Goal: Task Accomplishment & Management: Manage account settings

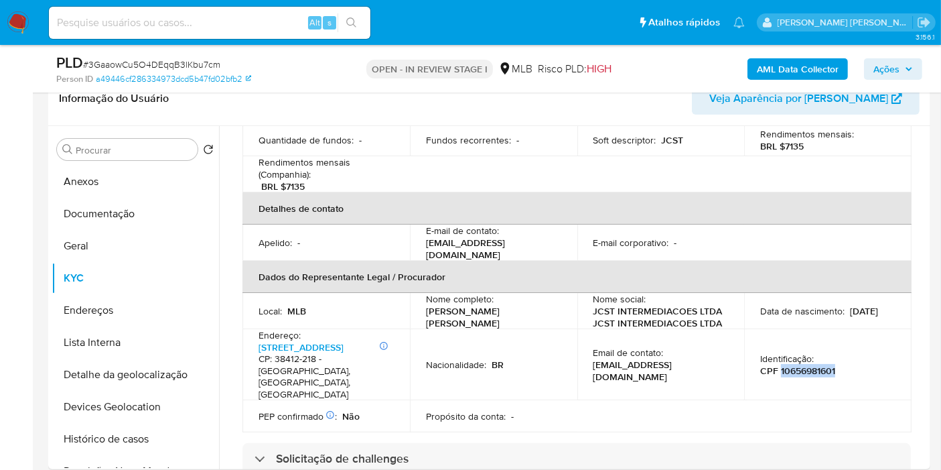
scroll to position [149, 0]
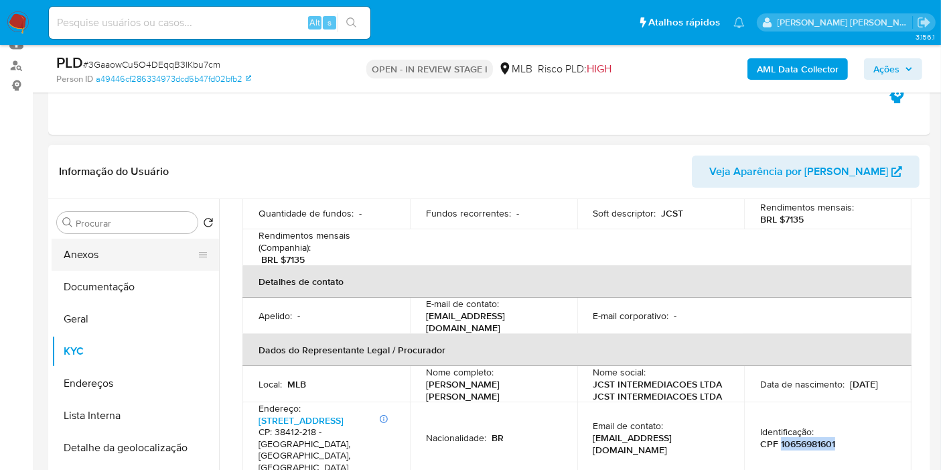
click at [141, 253] on button "Anexos" at bounding box center [130, 255] width 157 height 32
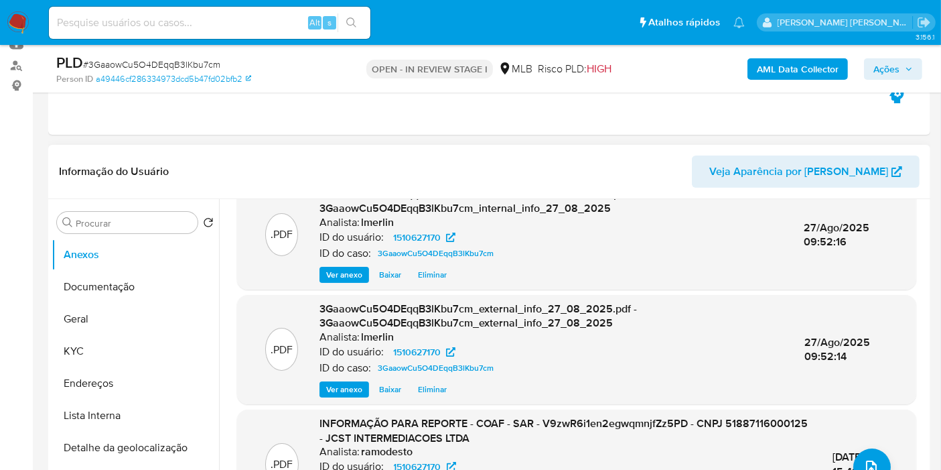
scroll to position [74, 0]
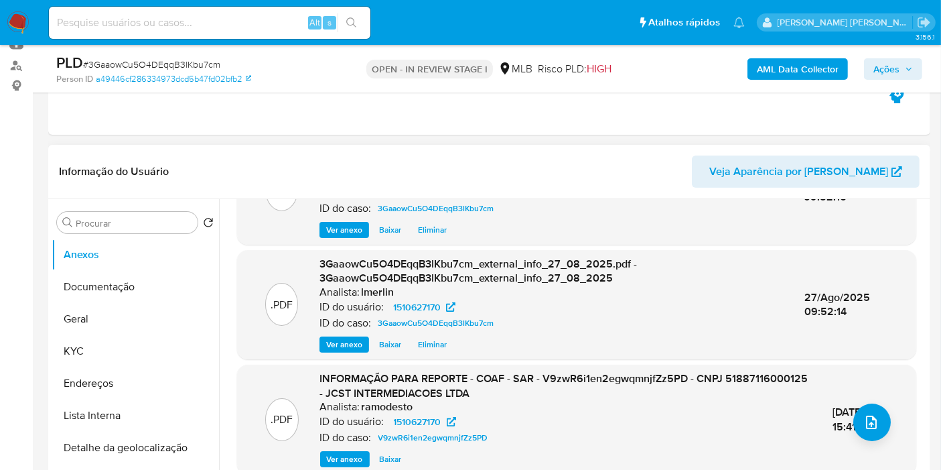
click at [342, 462] on span "Ver anexo" at bounding box center [345, 458] width 36 height 13
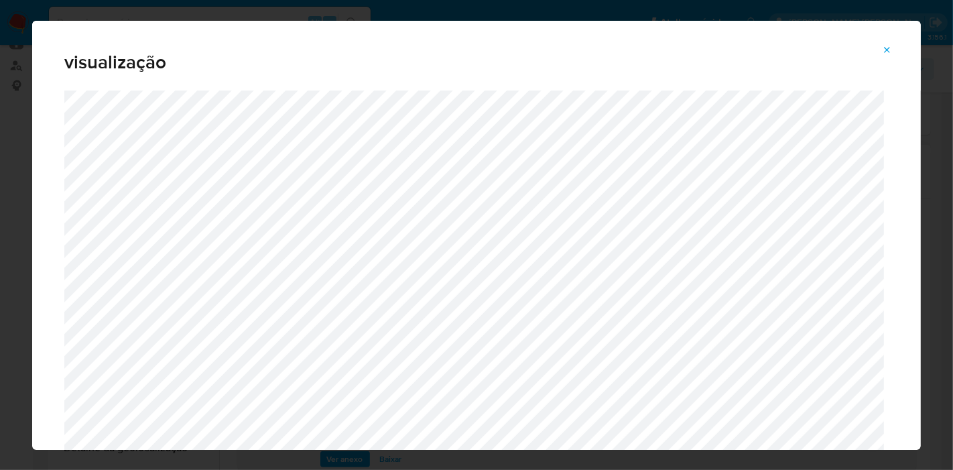
click at [890, 54] on icon "Attachment preview" at bounding box center [887, 50] width 11 height 11
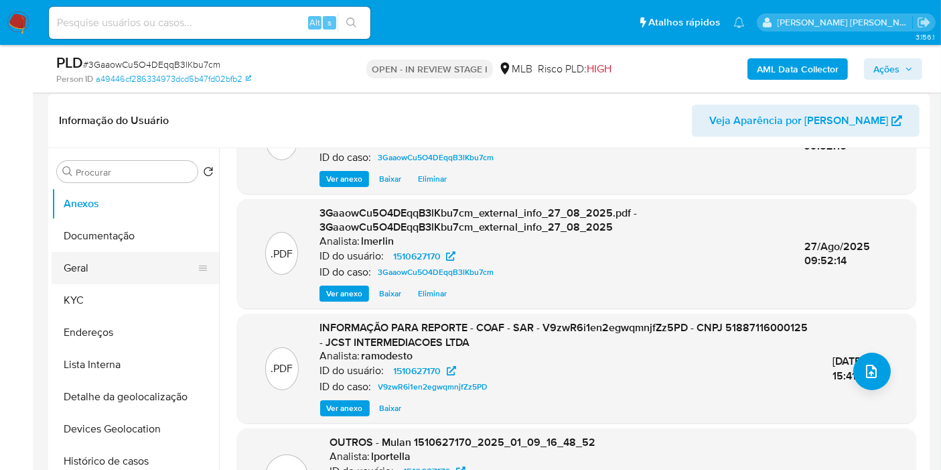
scroll to position [223, 0]
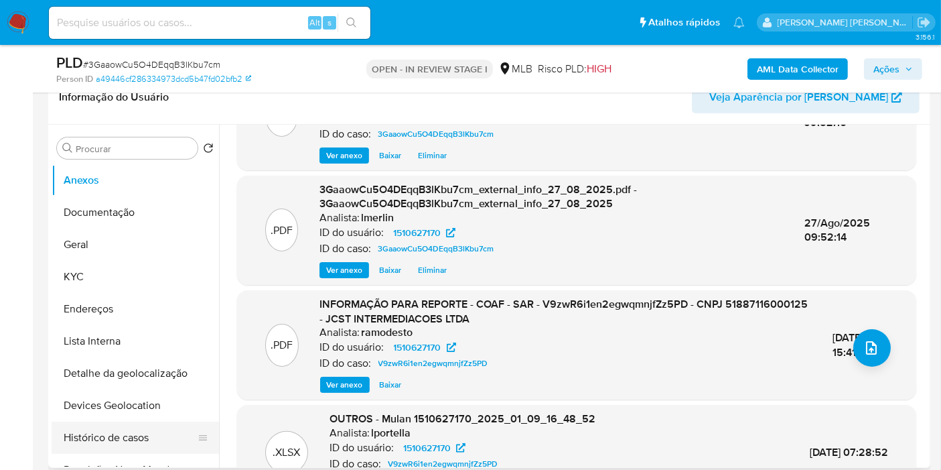
click at [141, 434] on button "Histórico de casos" at bounding box center [130, 437] width 157 height 32
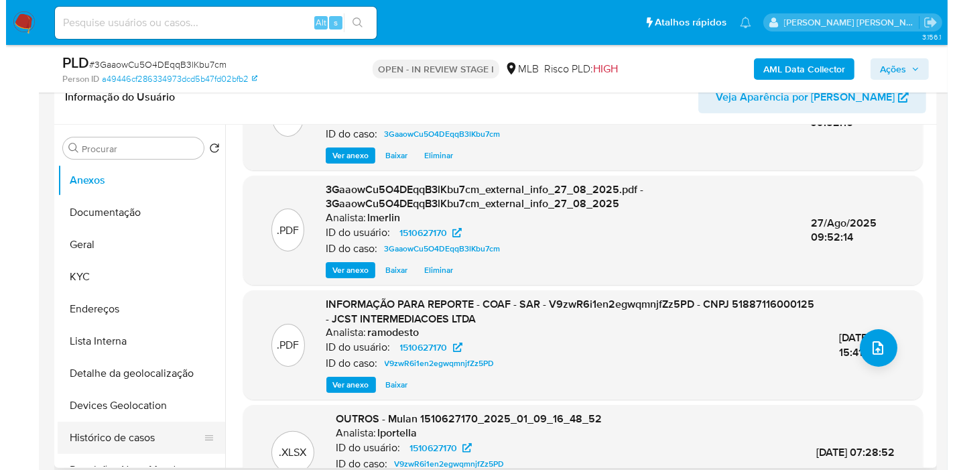
scroll to position [0, 0]
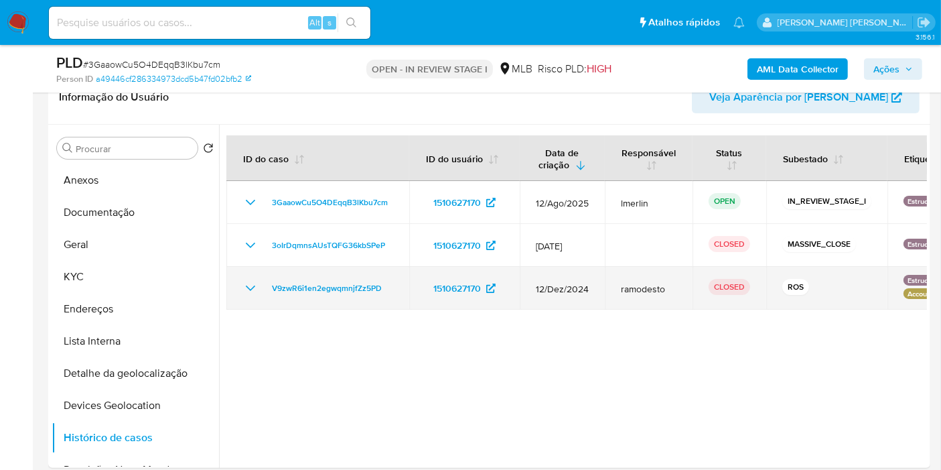
click at [245, 288] on icon "Mostrar/Ocultar" at bounding box center [251, 288] width 16 height 16
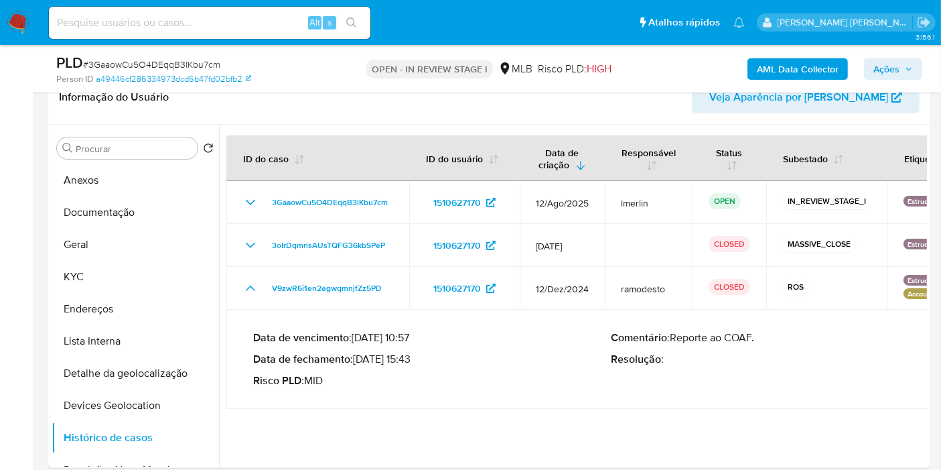
drag, startPoint x: 409, startPoint y: 359, endPoint x: 360, endPoint y: 358, distance: 49.6
click at [360, 358] on p "Data de fechamento : 14/01/2025 15:43" at bounding box center [432, 358] width 358 height 13
drag, startPoint x: 358, startPoint y: 354, endPoint x: 409, endPoint y: 355, distance: 51.6
click at [409, 355] on p "Data de fechamento : 14/01/2025 15:43" at bounding box center [432, 358] width 358 height 13
click at [126, 181] on button "Anexos" at bounding box center [130, 180] width 157 height 32
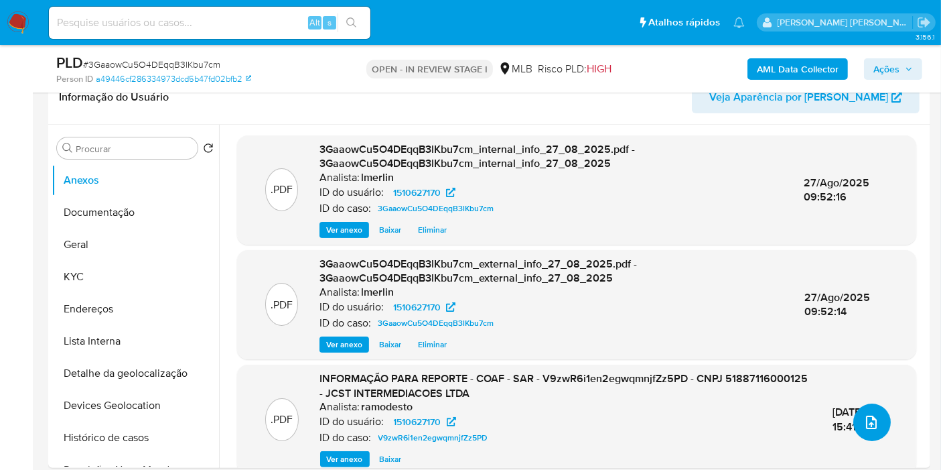
click at [864, 427] on icon "upload-file" at bounding box center [872, 422] width 16 height 16
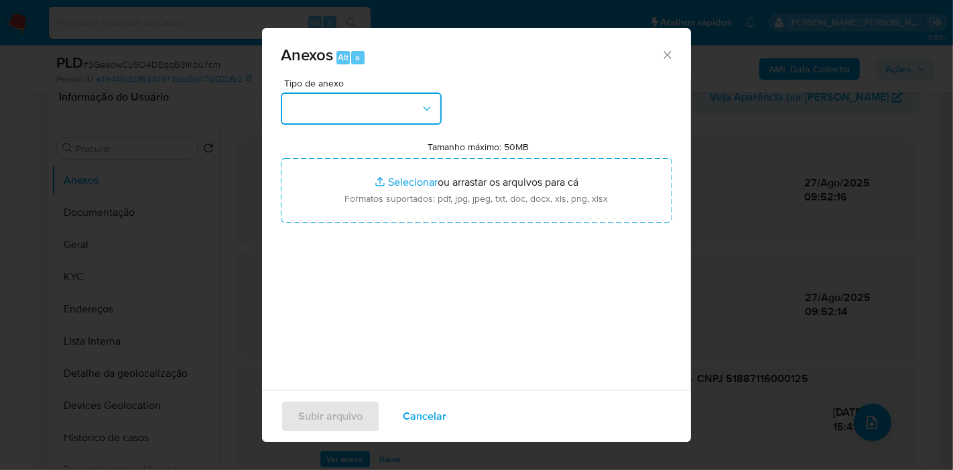
click at [337, 104] on button "button" at bounding box center [361, 108] width 161 height 32
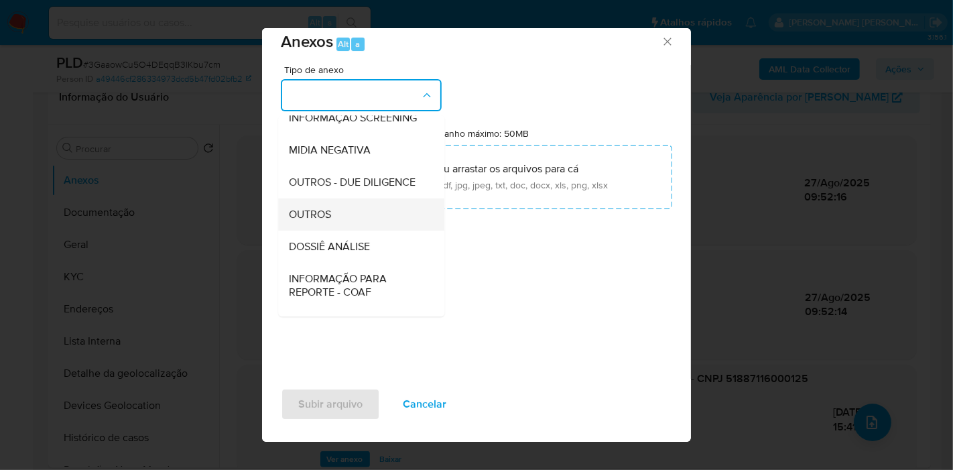
scroll to position [149, 0]
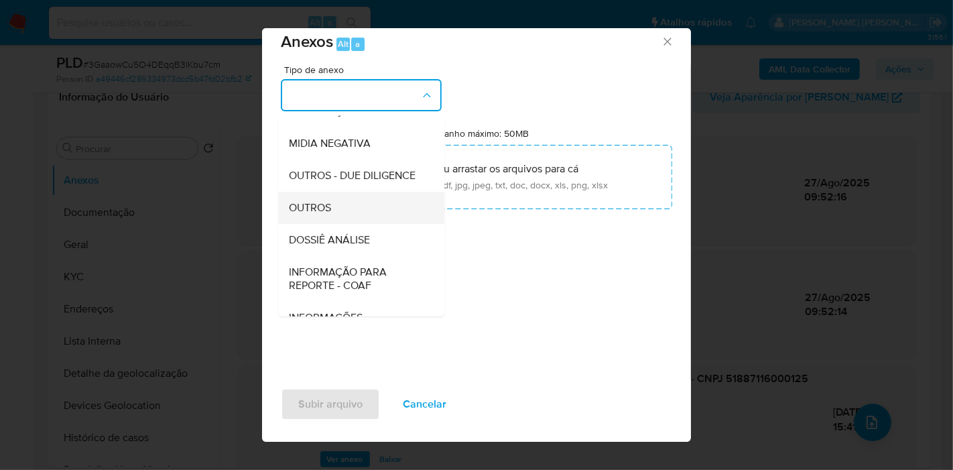
click at [385, 224] on div "OUTROS" at bounding box center [357, 208] width 137 height 32
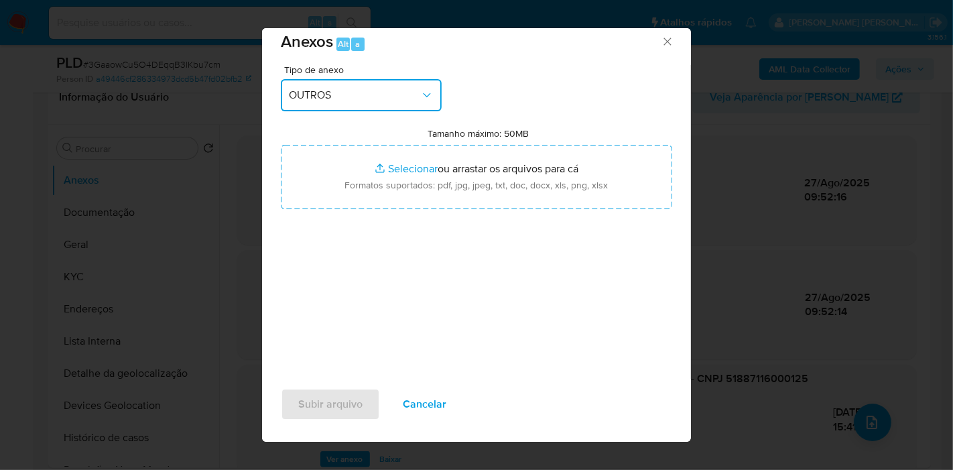
click at [351, 105] on button "OUTROS" at bounding box center [361, 95] width 161 height 32
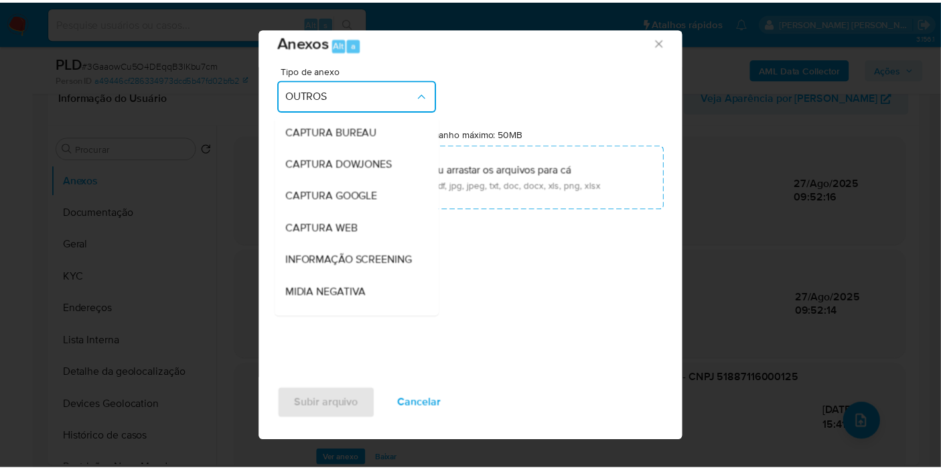
scroll to position [167, 0]
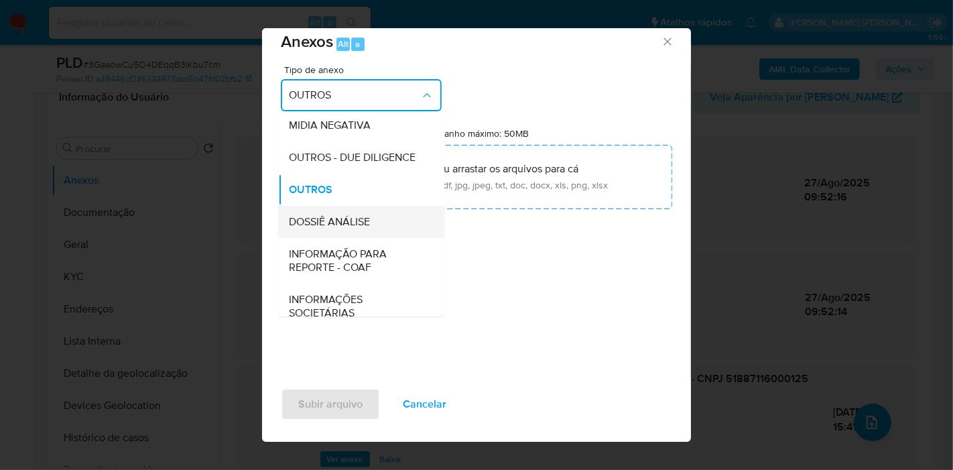
click at [374, 238] on div "DOSSIÊ ANÁLISE" at bounding box center [357, 222] width 137 height 32
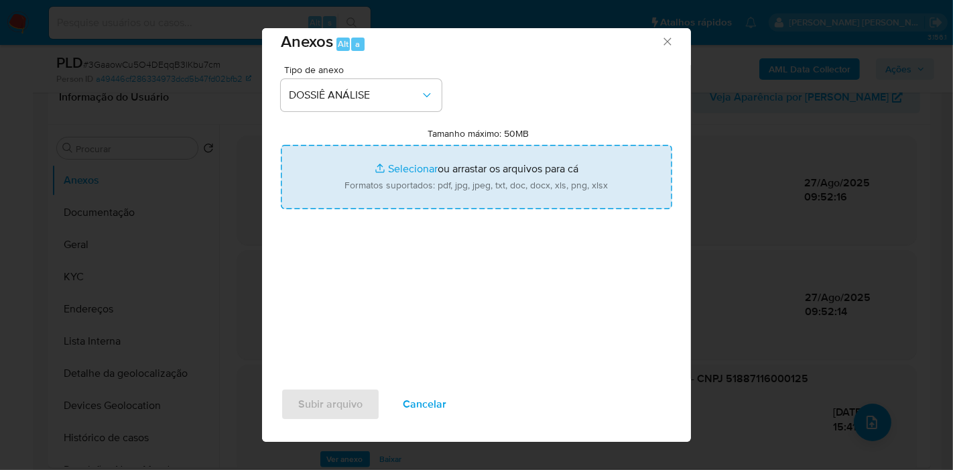
click at [429, 180] on input "Tamanho máximo: 50MB Selecionar arquivos" at bounding box center [476, 177] width 391 height 64
type input "C:\fakepath\2º SAR - XXX - CNPJ 51887116000125 - JCST INTERMEDIACOES LTDA.pdf"
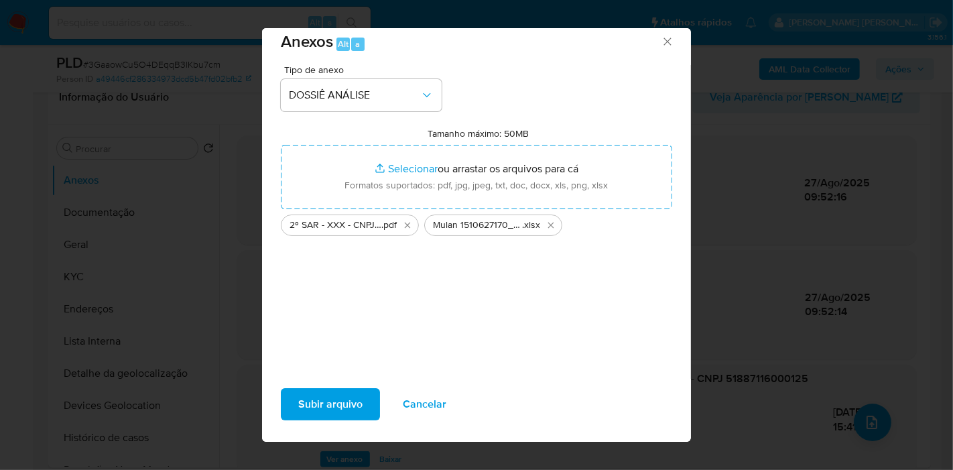
click at [343, 403] on span "Subir arquivo" at bounding box center [330, 403] width 64 height 29
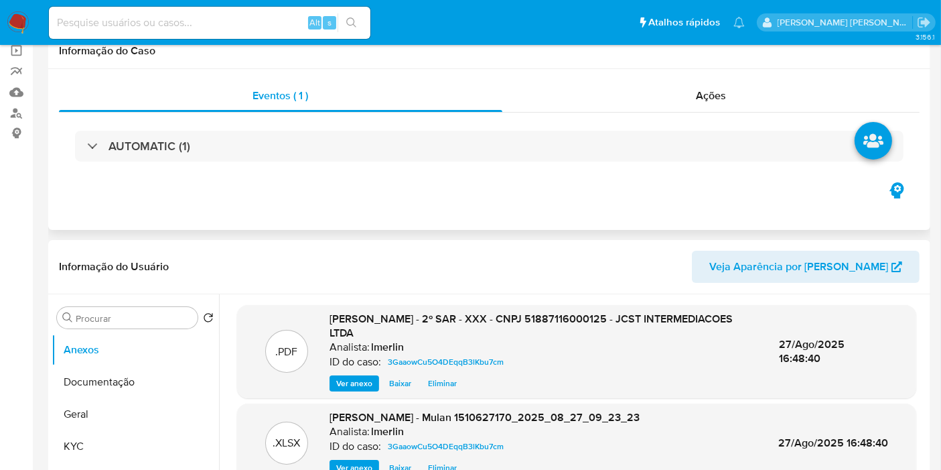
scroll to position [0, 0]
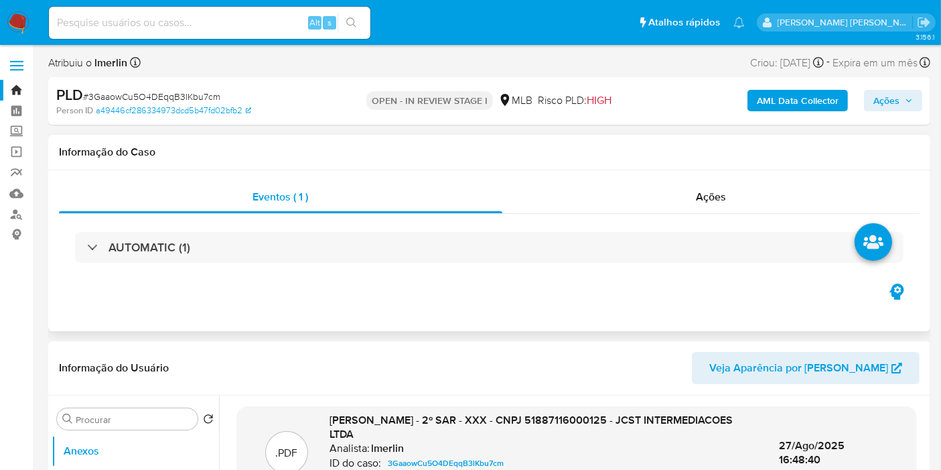
click at [721, 196] on span "Ações" at bounding box center [711, 196] width 30 height 15
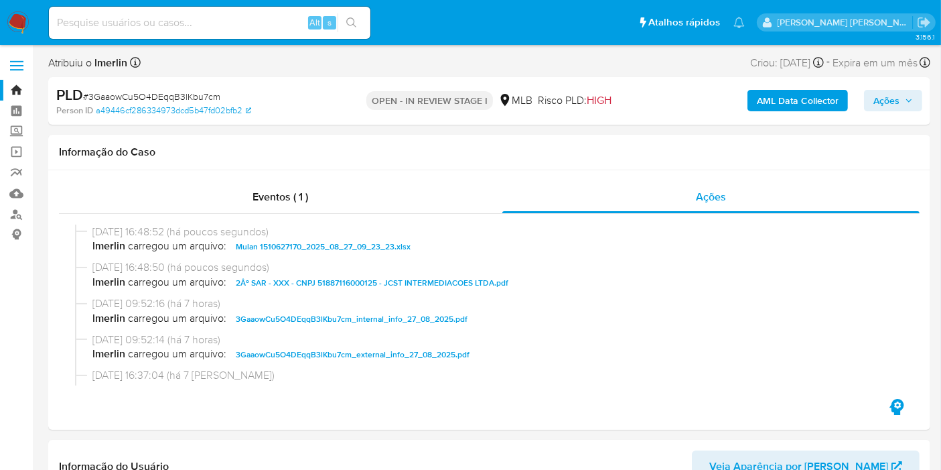
drag, startPoint x: 900, startPoint y: 102, endPoint x: 874, endPoint y: 108, distance: 26.2
click at [900, 102] on span "Ações" at bounding box center [887, 100] width 26 height 21
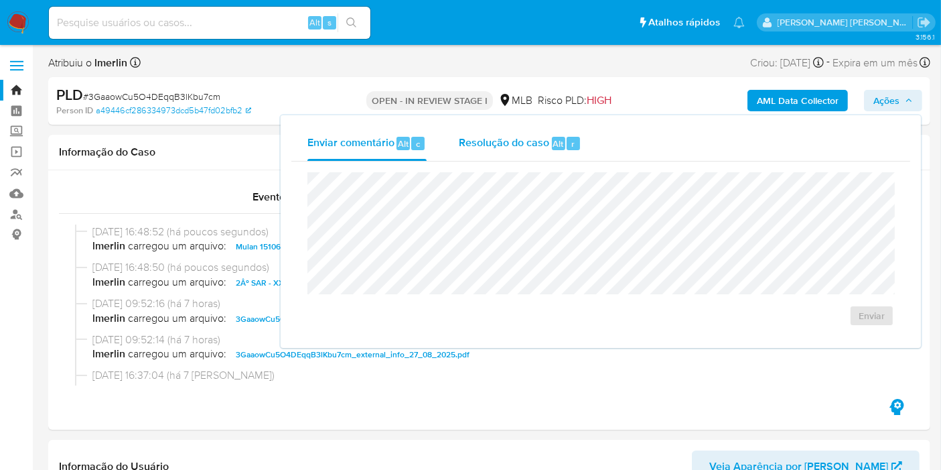
click at [501, 147] on span "Resolução do caso" at bounding box center [504, 142] width 90 height 15
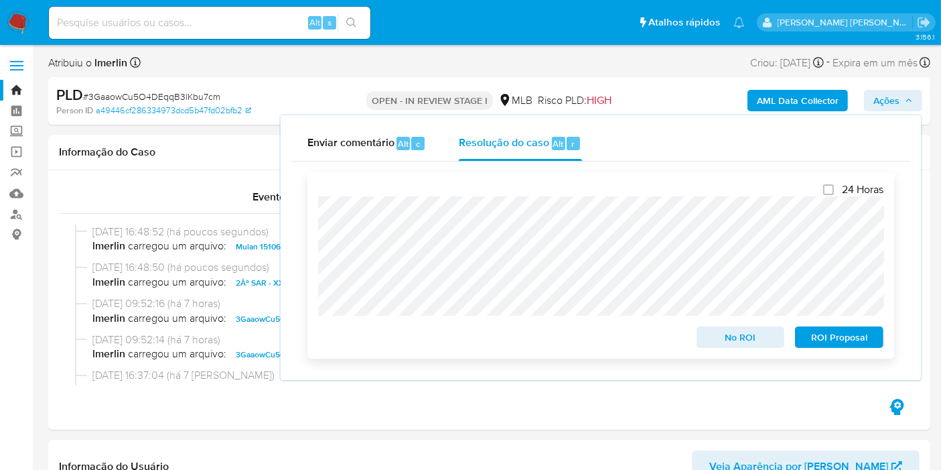
click at [856, 346] on span "ROI Proposal" at bounding box center [840, 337] width 70 height 19
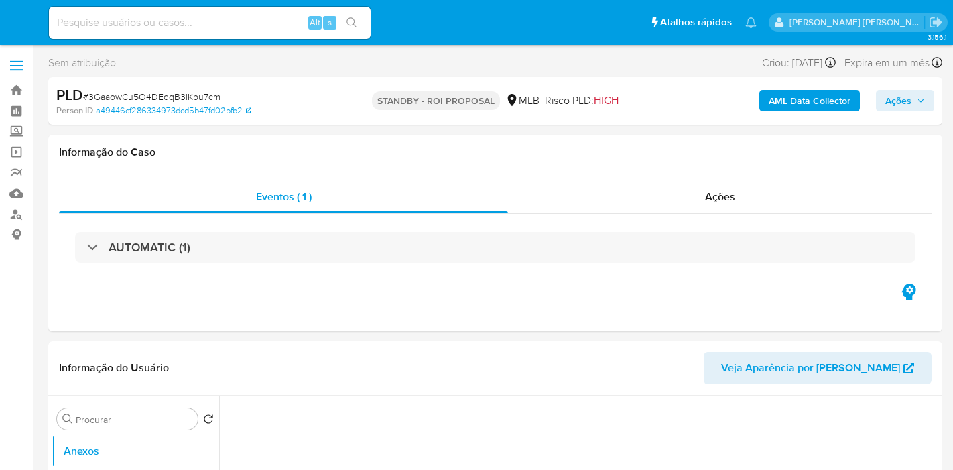
select select "10"
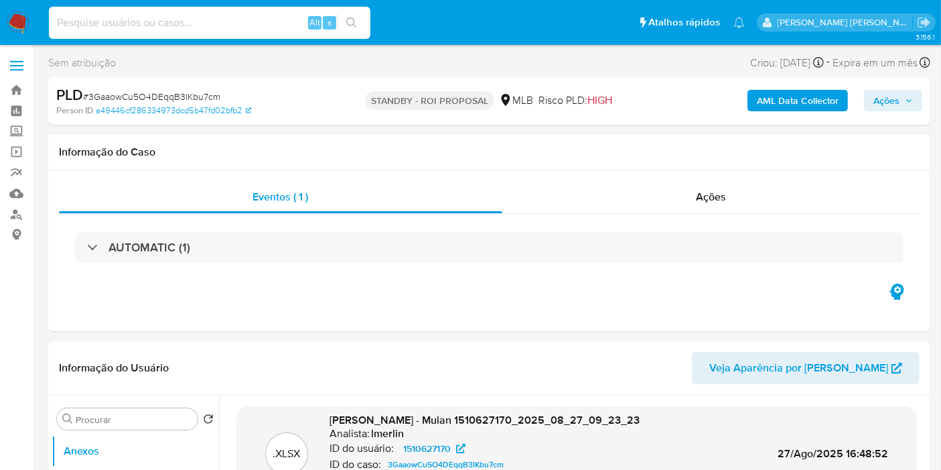
click at [279, 21] on input at bounding box center [210, 22] width 322 height 17
paste input "XwqbIjHwXpSxxbawyHZkfSqo"
type input "XwqbIjHwXpSxxbawyHZkfSqo"
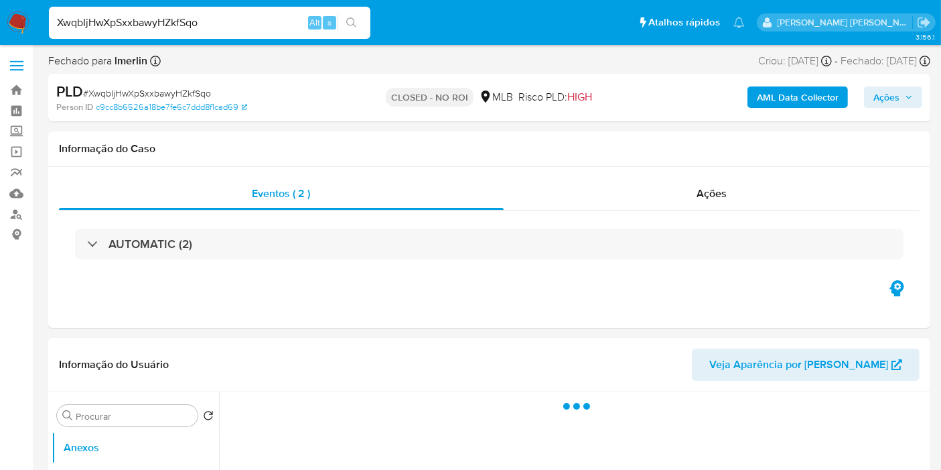
select select "10"
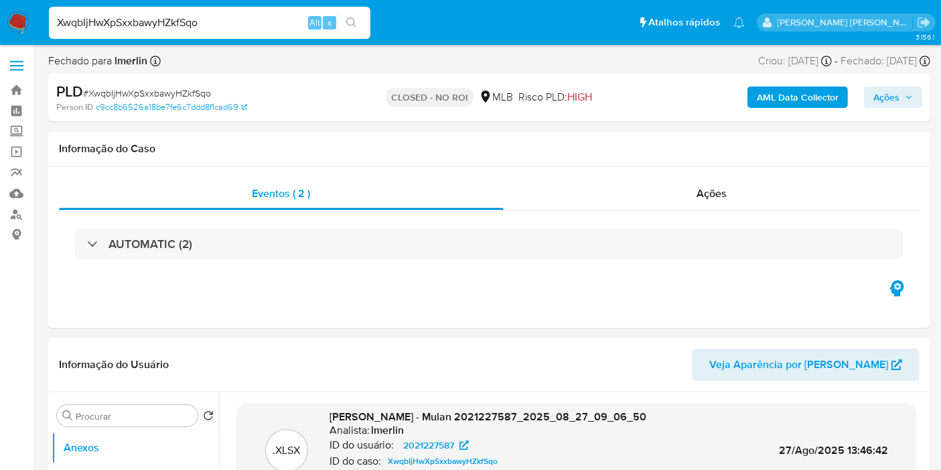
click at [272, 29] on input "XwqbIjHwXpSxxbawyHZkfSqo" at bounding box center [210, 22] width 322 height 17
paste input "175503262"
type input "175503262"
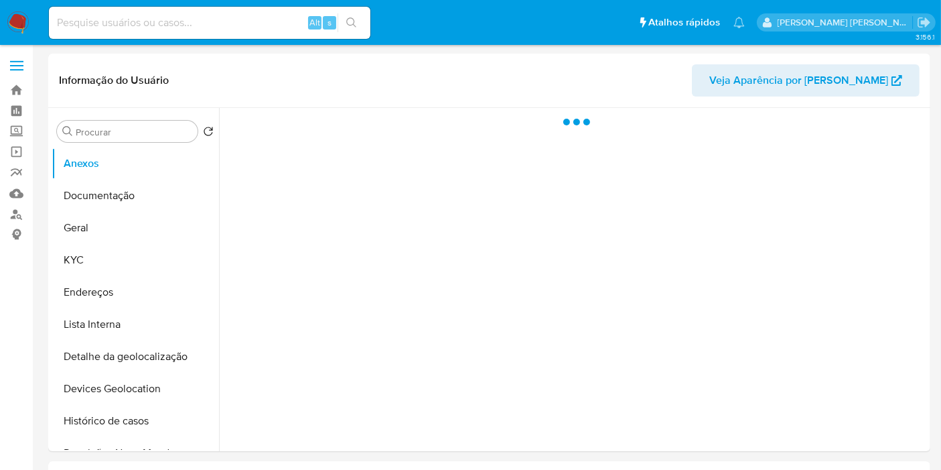
select select "10"
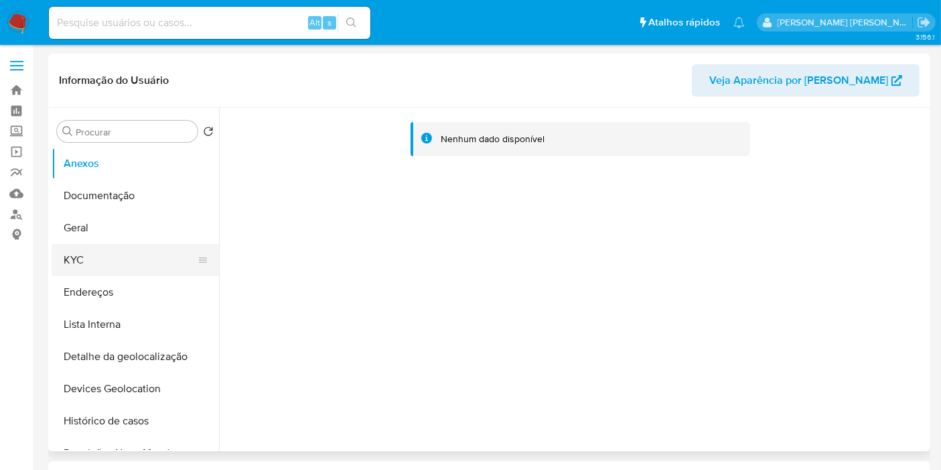
click at [179, 254] on button "KYC" at bounding box center [130, 260] width 157 height 32
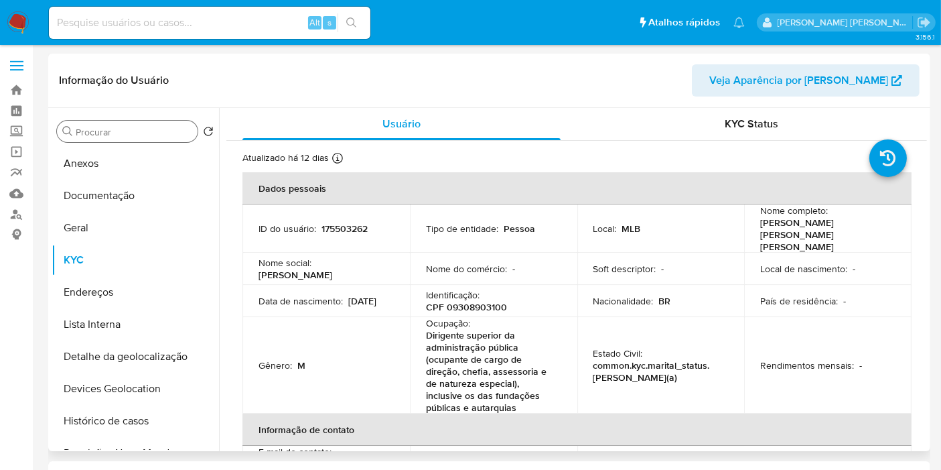
click at [142, 125] on div "Procurar" at bounding box center [127, 131] width 141 height 21
click at [141, 133] on input "Procurar" at bounding box center [134, 132] width 117 height 12
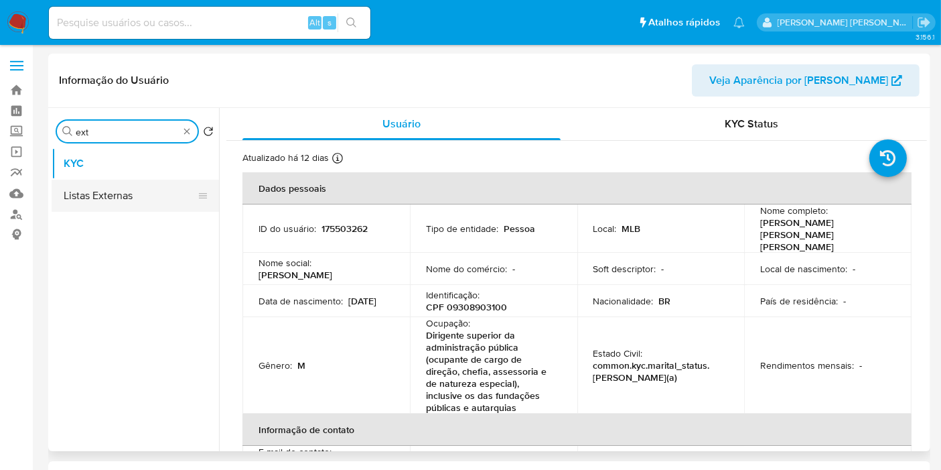
type input "ext"
click at [113, 203] on button "Listas Externas" at bounding box center [130, 196] width 157 height 32
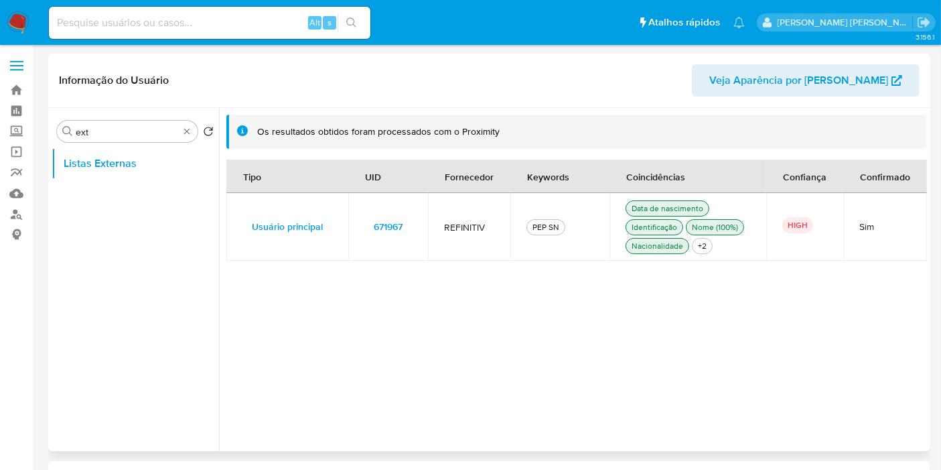
click at [421, 229] on td "671967" at bounding box center [388, 227] width 80 height 68
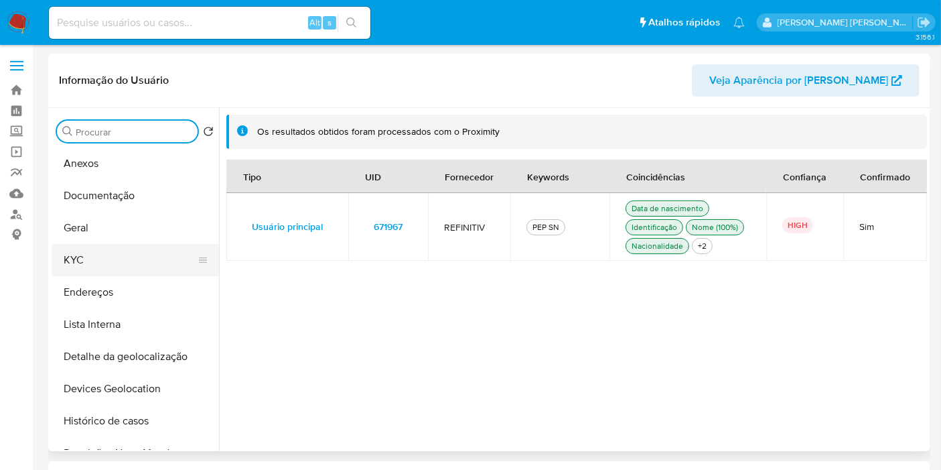
click at [135, 247] on button "KYC" at bounding box center [130, 260] width 157 height 32
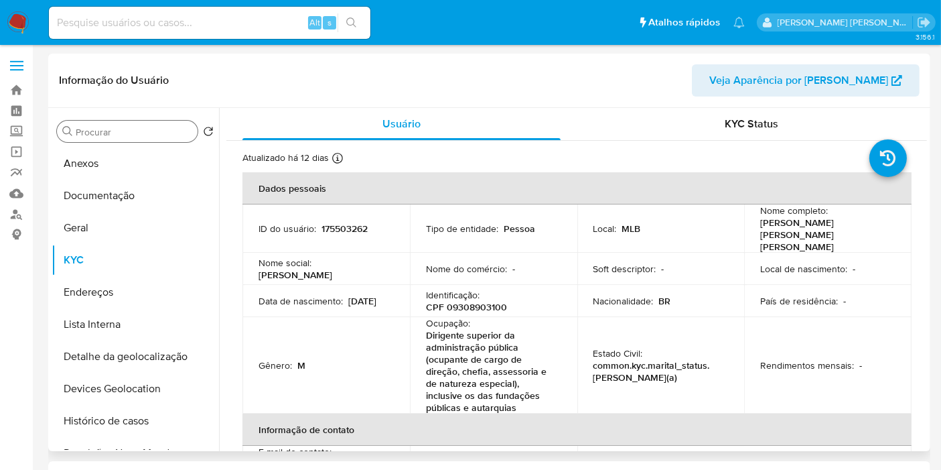
click at [350, 222] on p "175503262" at bounding box center [345, 228] width 46 height 12
copy p "175503262"
click at [505, 291] on div "Identificação : CPF 09308903100" at bounding box center [493, 301] width 135 height 24
click at [482, 301] on p "CPF 09308903100" at bounding box center [466, 307] width 81 height 12
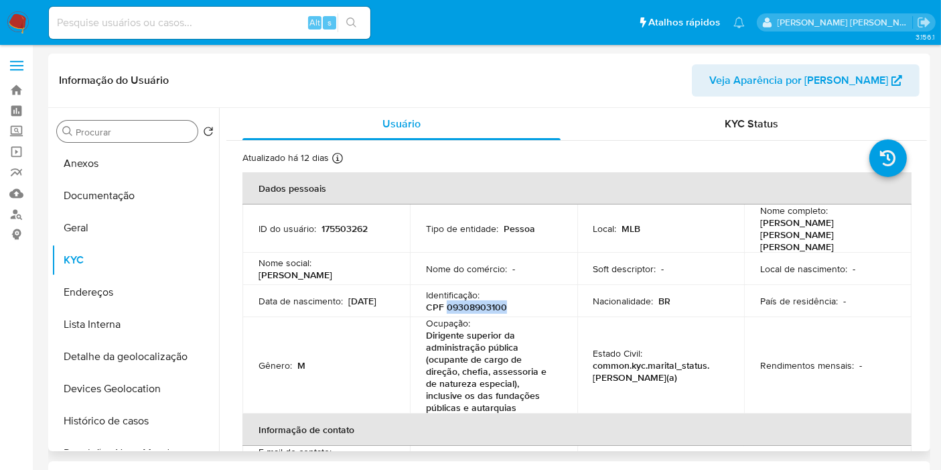
click at [482, 301] on p "CPF 09308903100" at bounding box center [466, 307] width 81 height 12
copy p "09308903100"
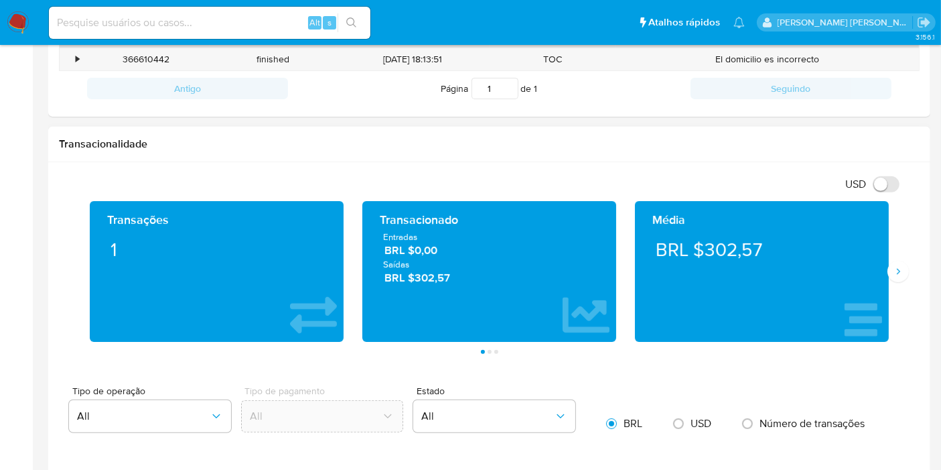
scroll to position [521, 0]
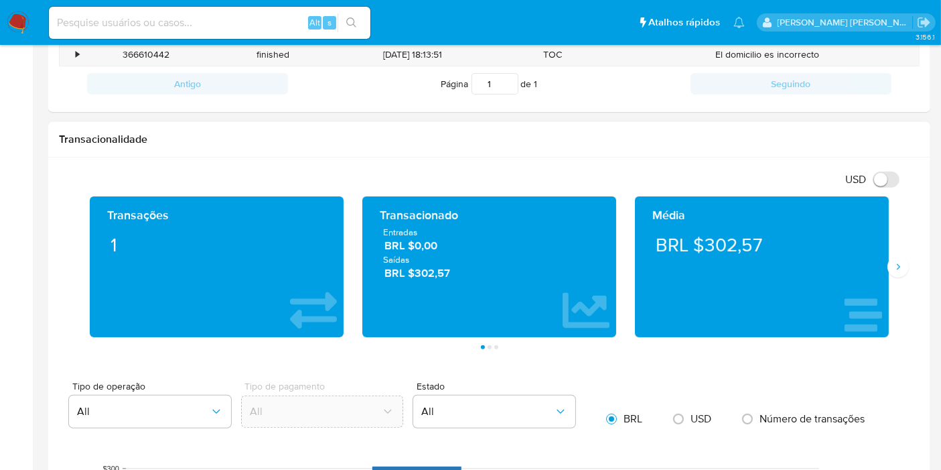
click at [437, 269] on span "BRL $302,57" at bounding box center [490, 273] width 211 height 15
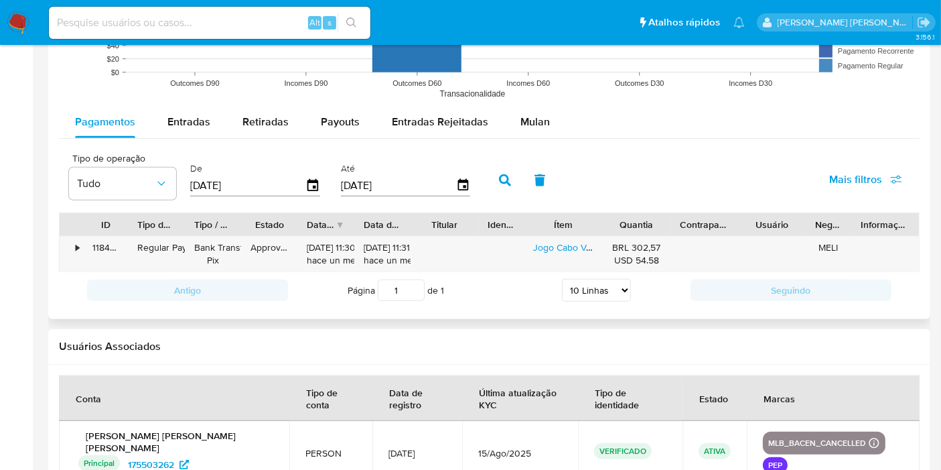
scroll to position [1116, 0]
click at [224, 34] on div "Alt s" at bounding box center [210, 23] width 322 height 32
click at [224, 30] on input at bounding box center [210, 22] width 322 height 17
paste input "53597961"
type input "53597961"
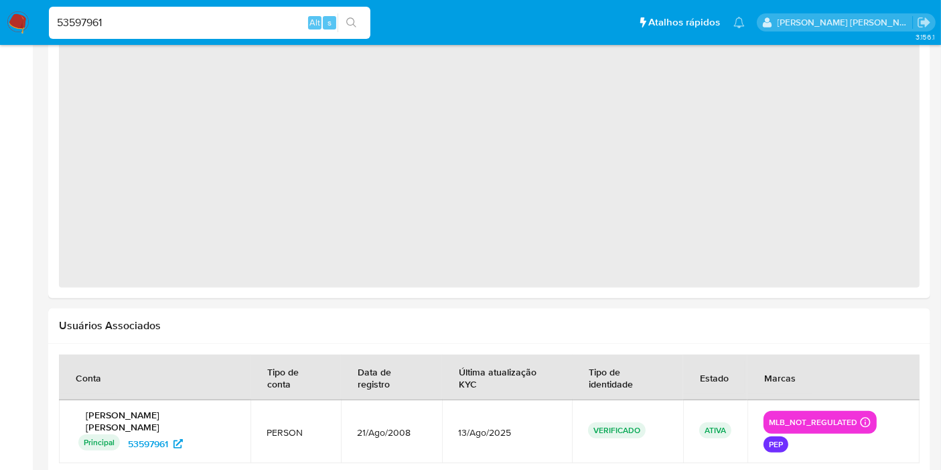
select select "10"
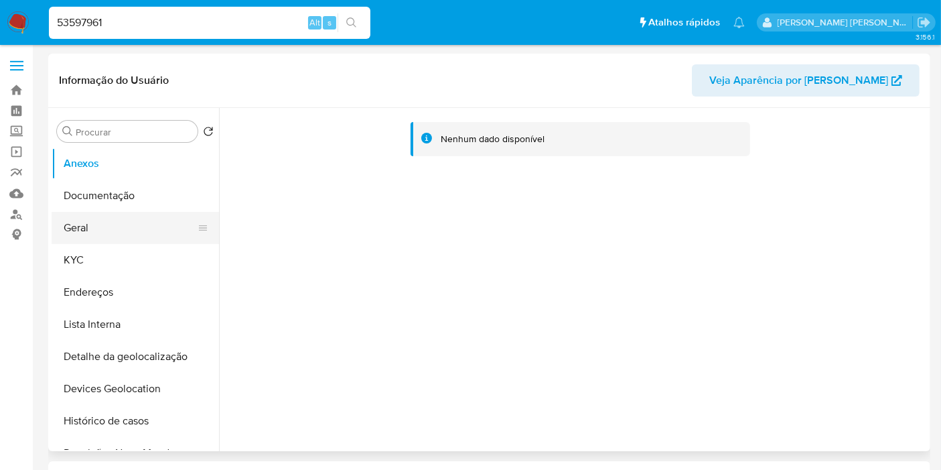
click at [109, 267] on button "KYC" at bounding box center [135, 260] width 167 height 32
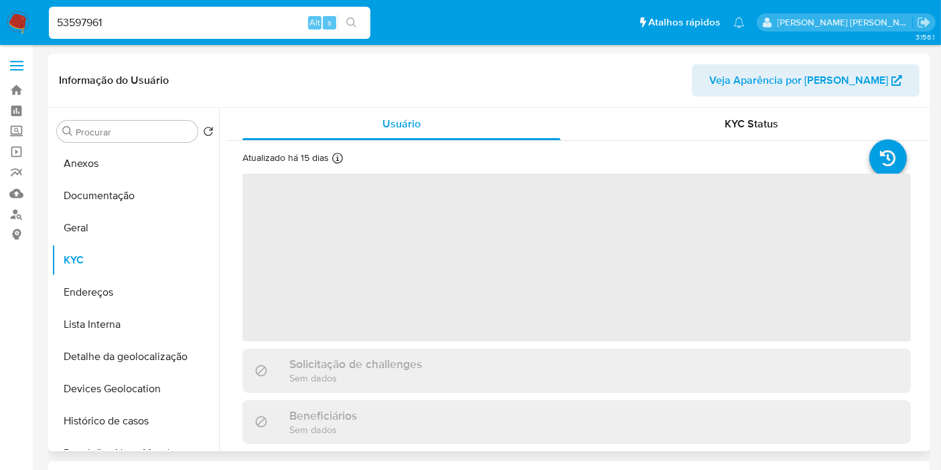
click at [146, 142] on div "Procurar Retornar ao pedido padrão Anexos Documentação Geral KYC Endereços List…" at bounding box center [135, 280] width 167 height 341
click at [144, 131] on input "Procurar" at bounding box center [134, 132] width 117 height 12
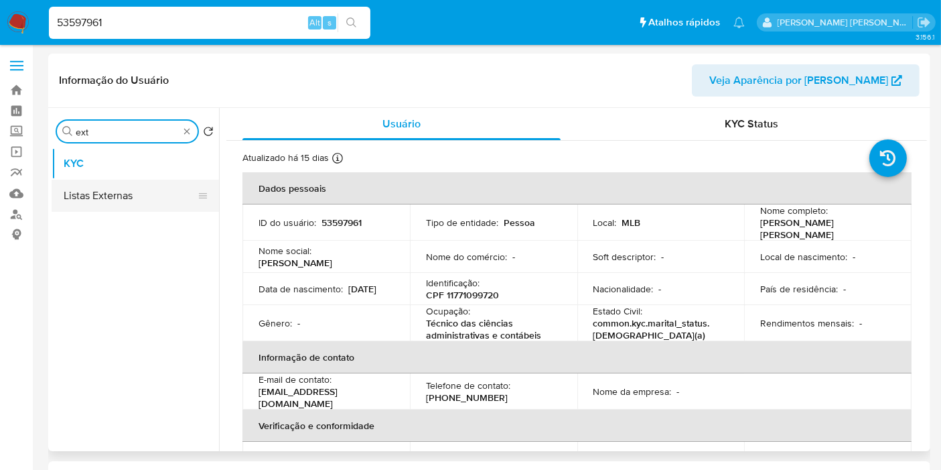
type input "ext"
click at [145, 210] on button "Listas Externas" at bounding box center [130, 196] width 157 height 32
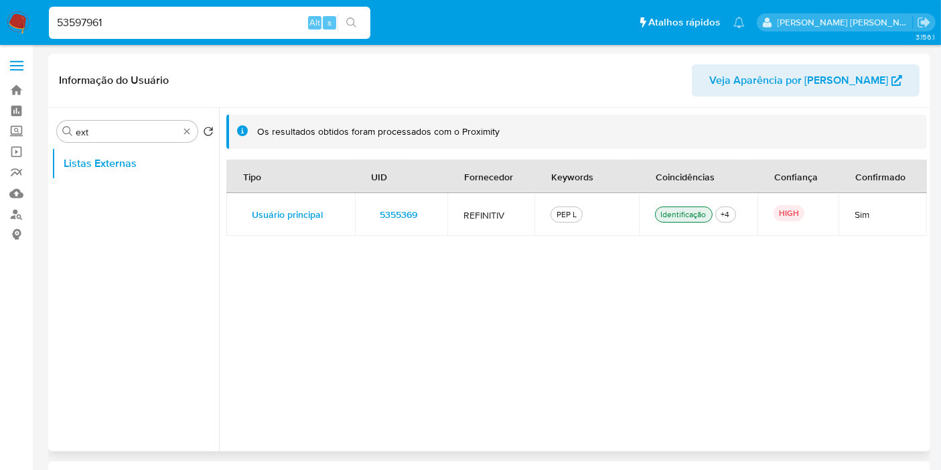
click at [427, 213] on div "5355369" at bounding box center [401, 214] width 61 height 21
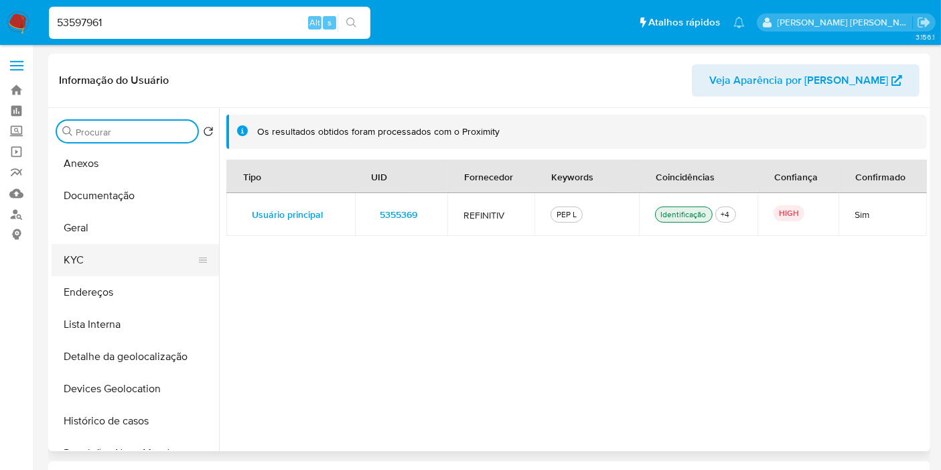
click at [113, 263] on button "KYC" at bounding box center [130, 260] width 157 height 32
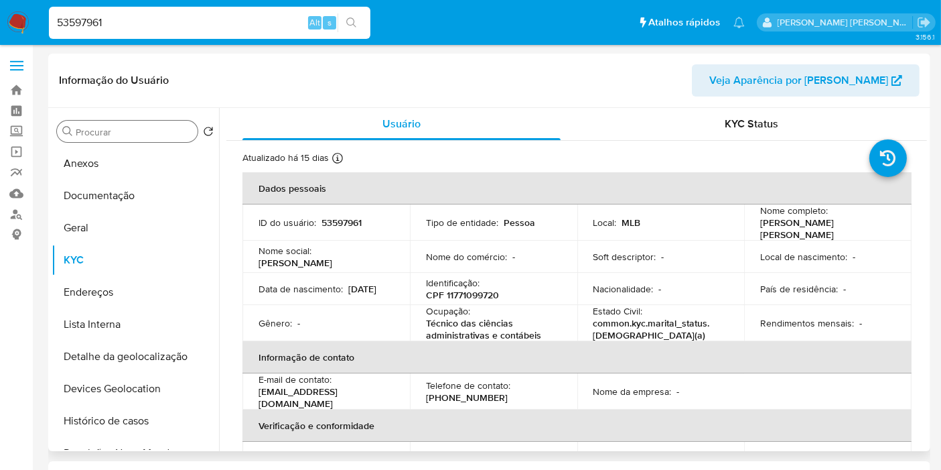
click at [335, 221] on p "53597961" at bounding box center [342, 222] width 40 height 12
copy p "53597961"
click at [478, 291] on p "CPF 11771099720" at bounding box center [462, 295] width 73 height 12
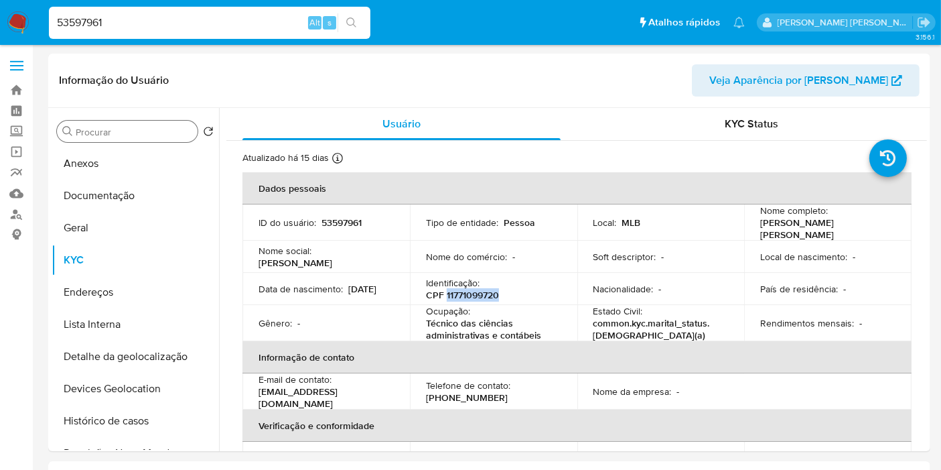
copy p "11771099720"
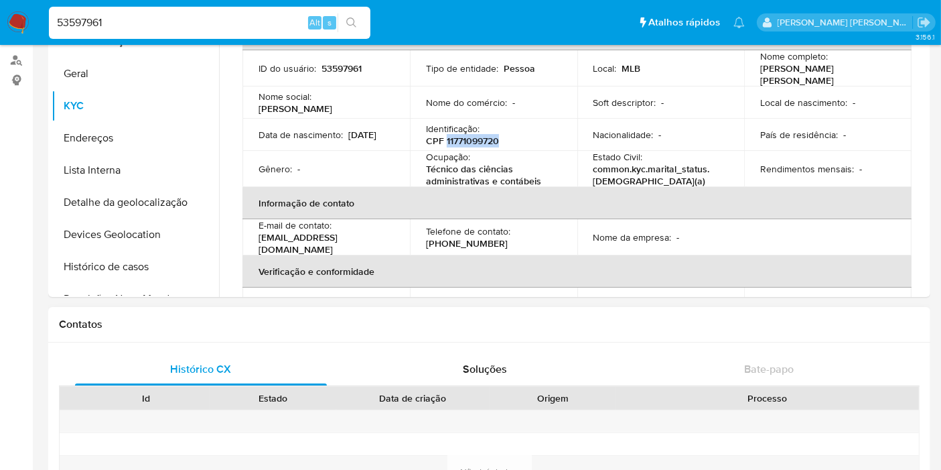
scroll to position [149, 0]
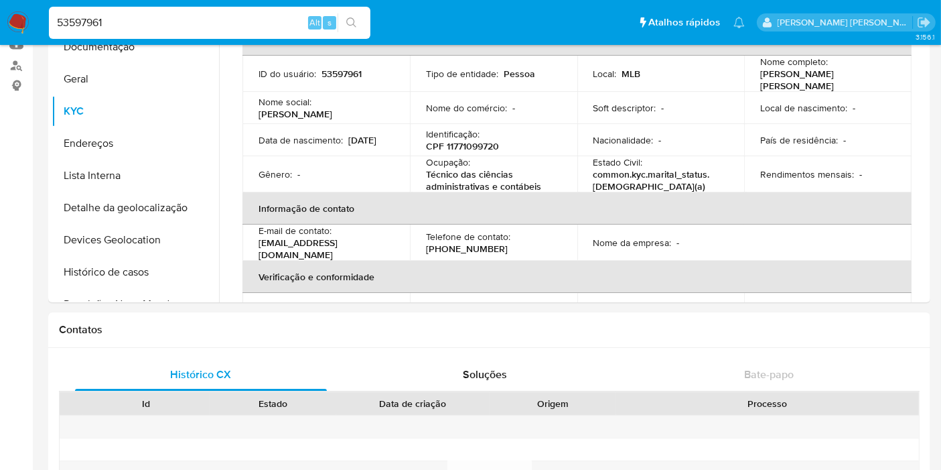
click at [285, 29] on input "53597961" at bounding box center [210, 22] width 322 height 17
paste input "1281643"
type input "512816431"
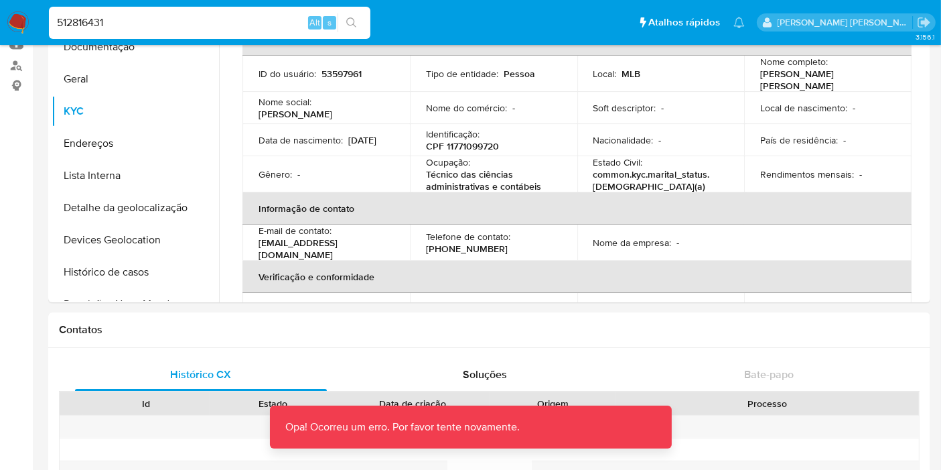
click at [245, 27] on input "512816431" at bounding box center [210, 22] width 322 height 17
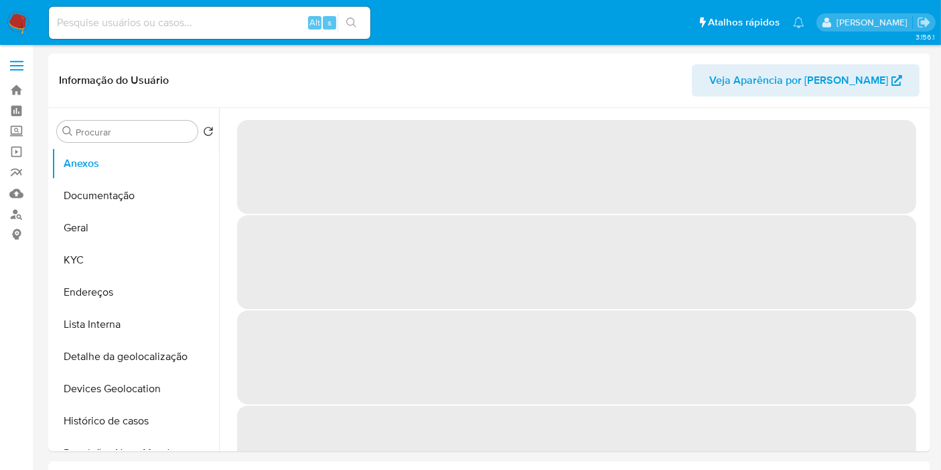
select select "10"
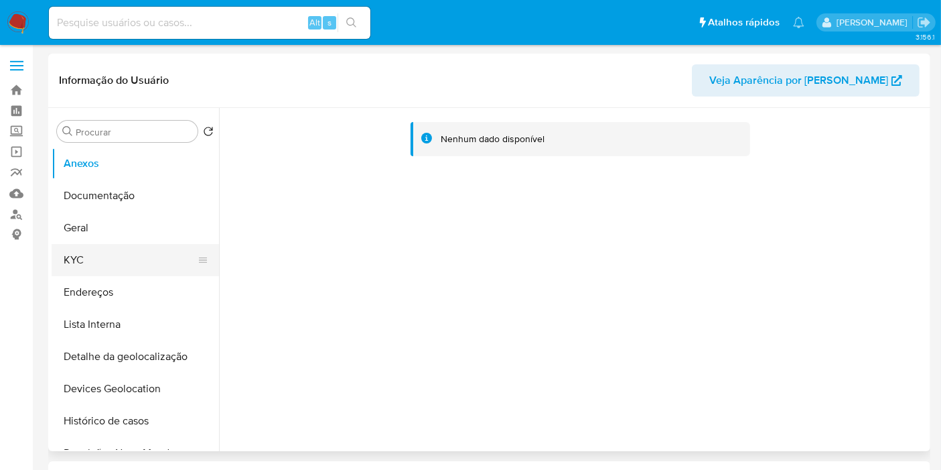
click at [144, 261] on button "KYC" at bounding box center [130, 260] width 157 height 32
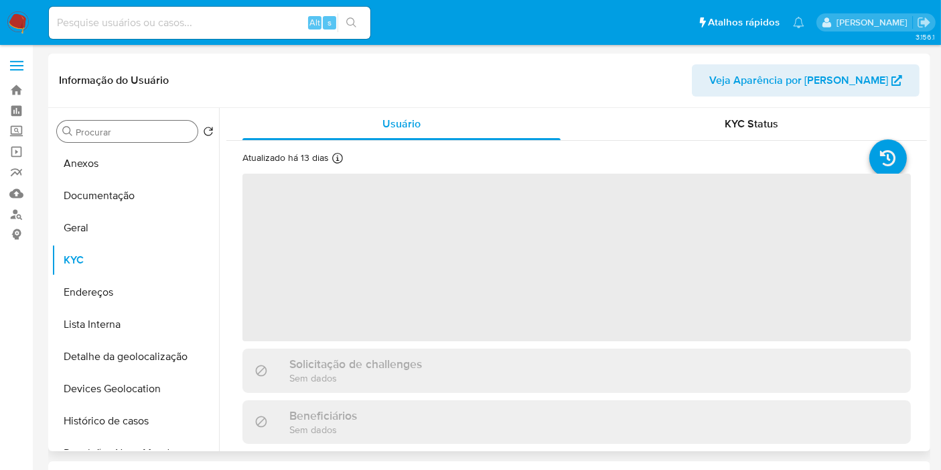
click at [125, 125] on div "Procurar" at bounding box center [127, 131] width 141 height 21
click at [125, 137] on input "Procurar" at bounding box center [134, 132] width 117 height 12
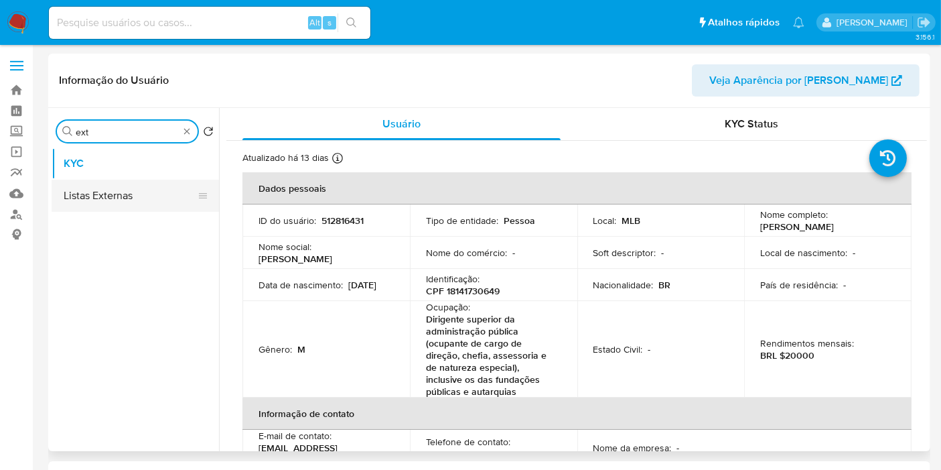
type input "ext"
click at [116, 200] on button "Listas Externas" at bounding box center [130, 196] width 157 height 32
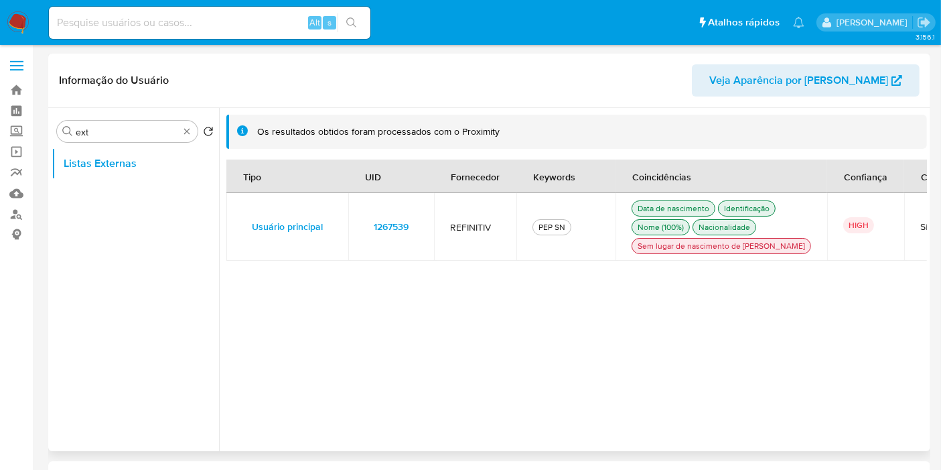
click at [428, 230] on td "1267539" at bounding box center [391, 227] width 86 height 68
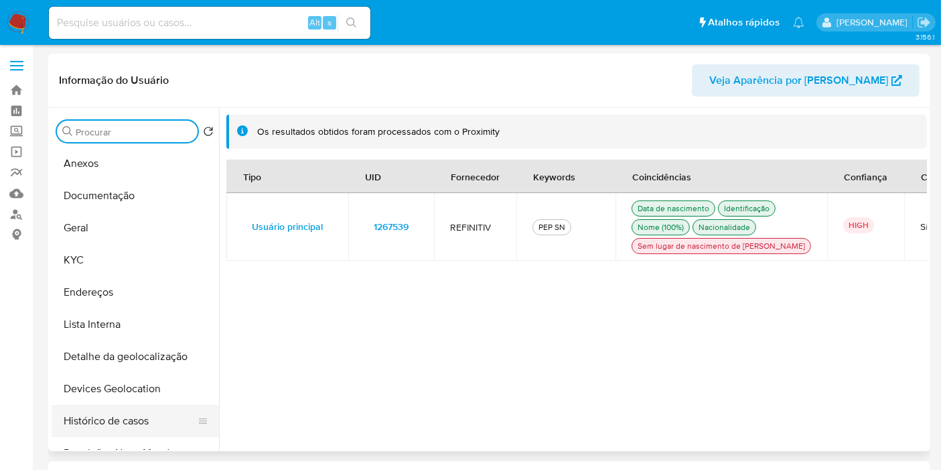
click at [101, 419] on button "Histórico de casos" at bounding box center [130, 421] width 157 height 32
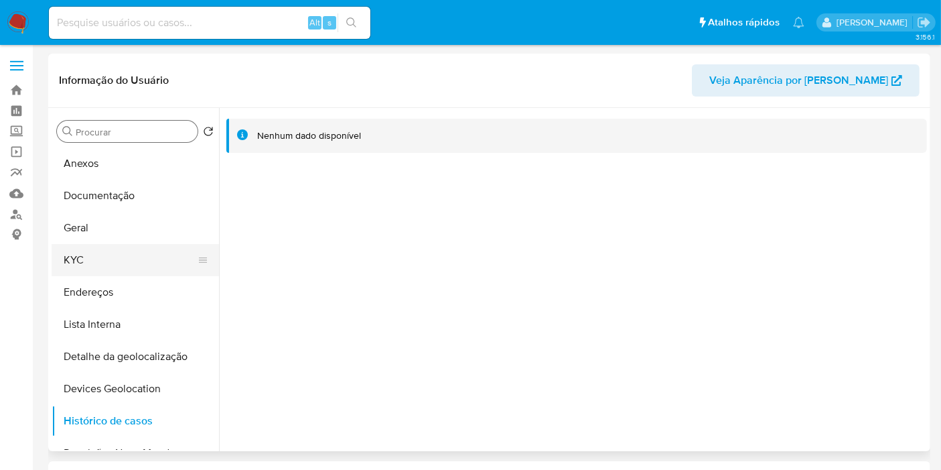
click at [132, 261] on button "KYC" at bounding box center [130, 260] width 157 height 32
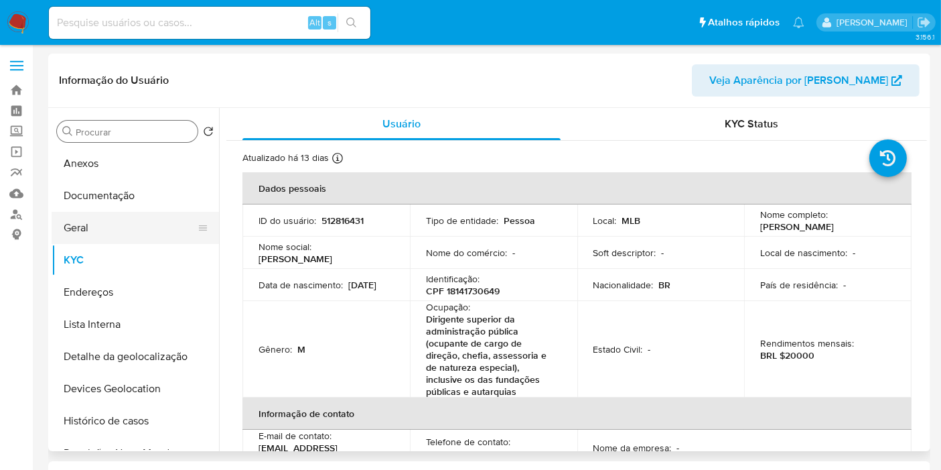
click at [131, 229] on button "Geral" at bounding box center [130, 228] width 157 height 32
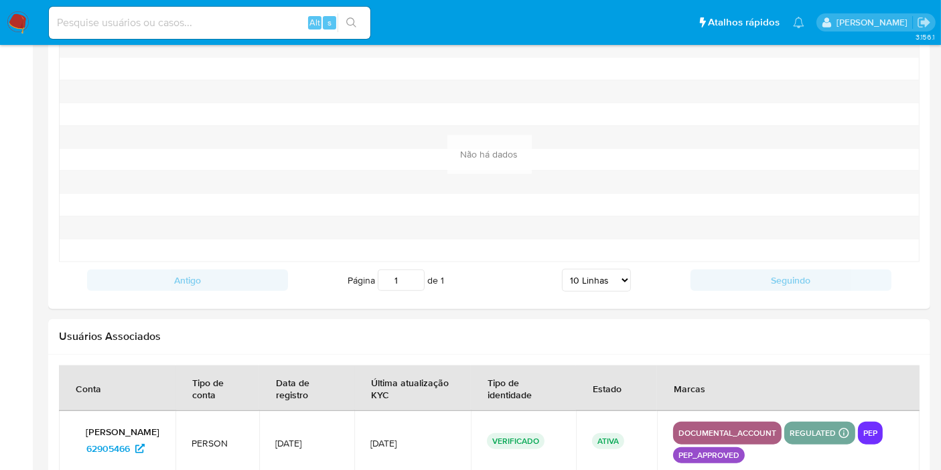
scroll to position [1610, 0]
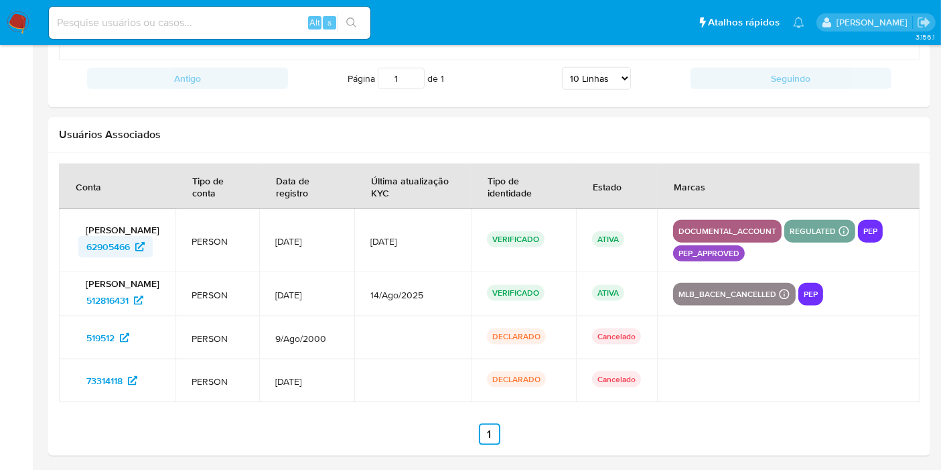
click at [113, 252] on span "62905466" at bounding box center [108, 246] width 44 height 21
click at [117, 244] on span "62905466" at bounding box center [108, 246] width 44 height 21
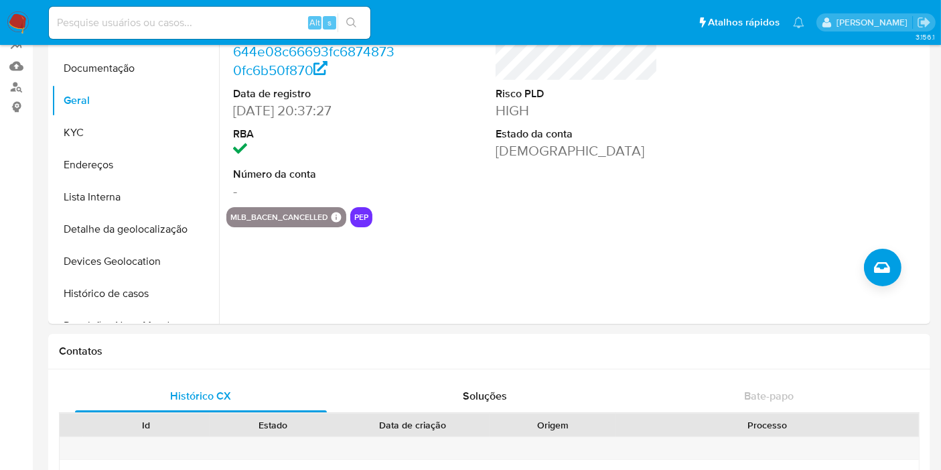
scroll to position [47, 0]
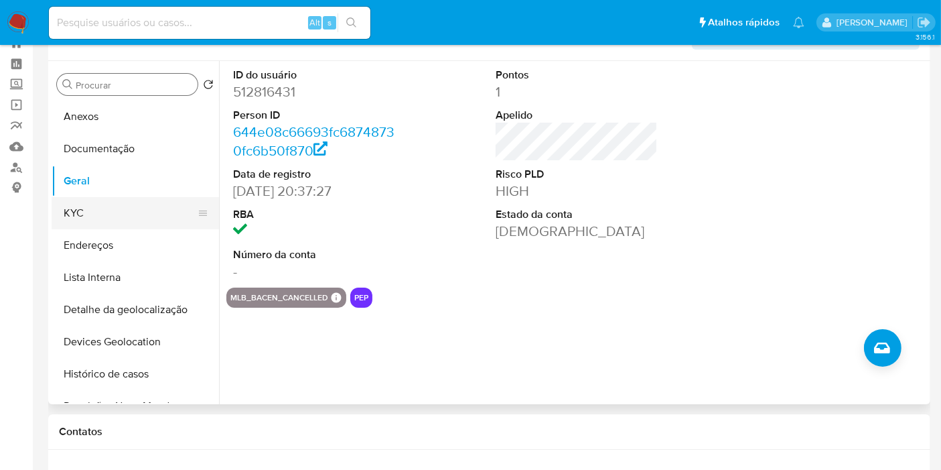
click at [141, 206] on button "KYC" at bounding box center [130, 213] width 157 height 32
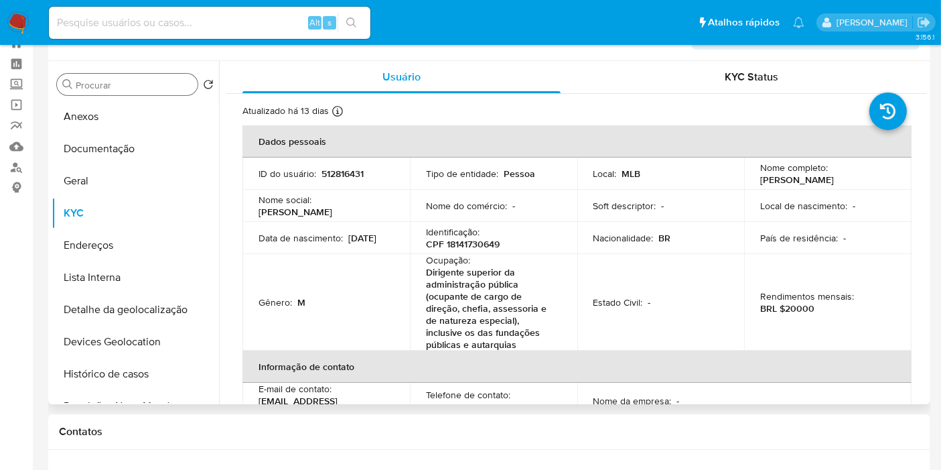
click at [472, 249] on td "Identificação : CPF 18141730649" at bounding box center [493, 238] width 167 height 32
click at [473, 242] on p "CPF 18141730649" at bounding box center [463, 244] width 74 height 12
copy p "18141730649"
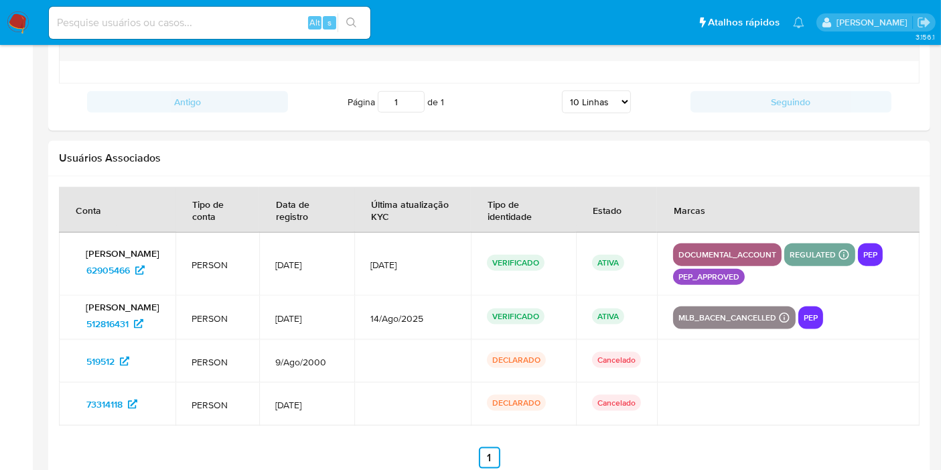
scroll to position [1610, 0]
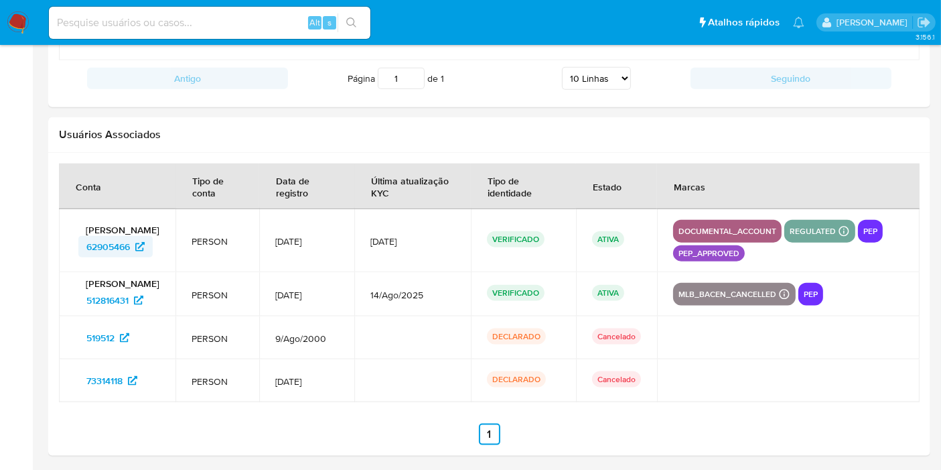
click at [116, 241] on span "62905466" at bounding box center [108, 246] width 44 height 21
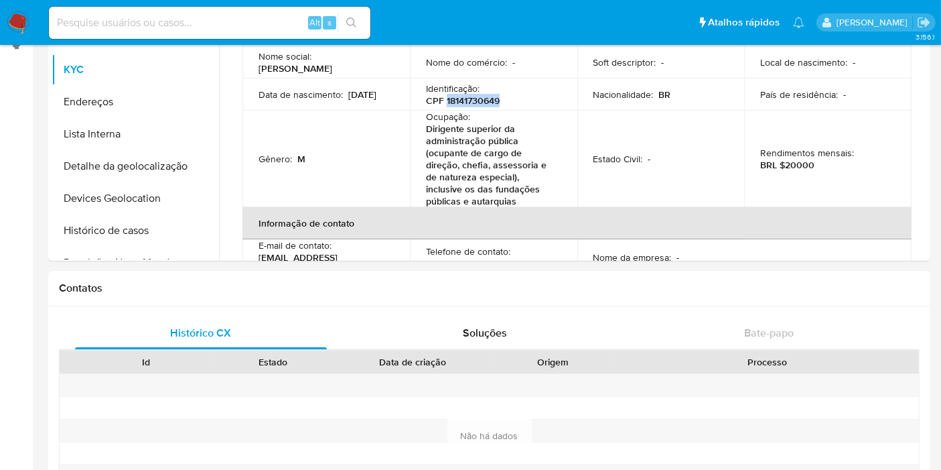
scroll to position [47, 0]
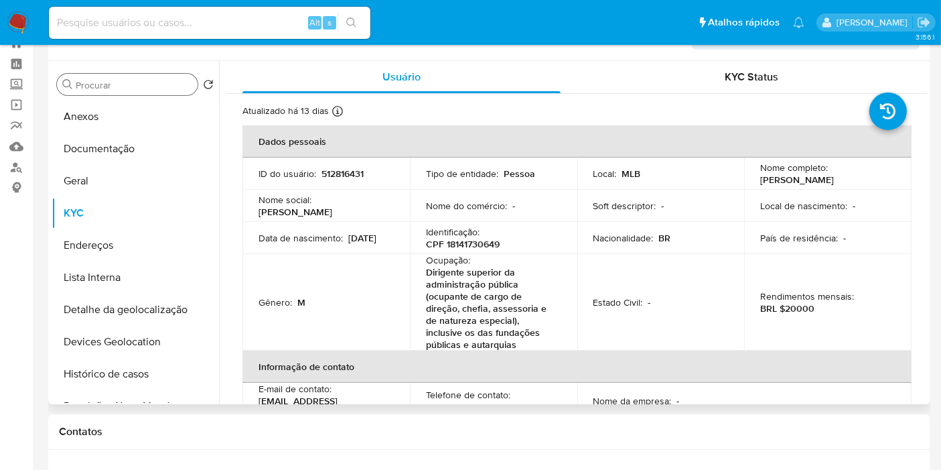
click at [795, 312] on p "BRL $20000" at bounding box center [787, 308] width 54 height 12
copy p "20000"
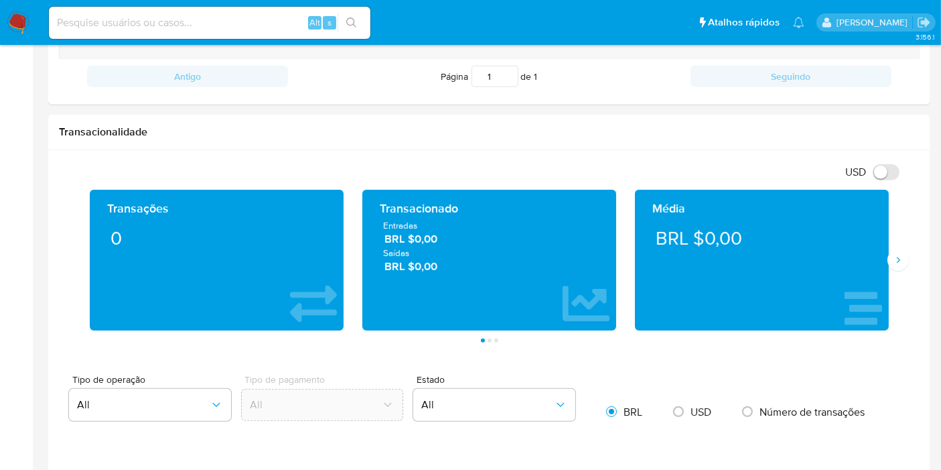
scroll to position [642, 0]
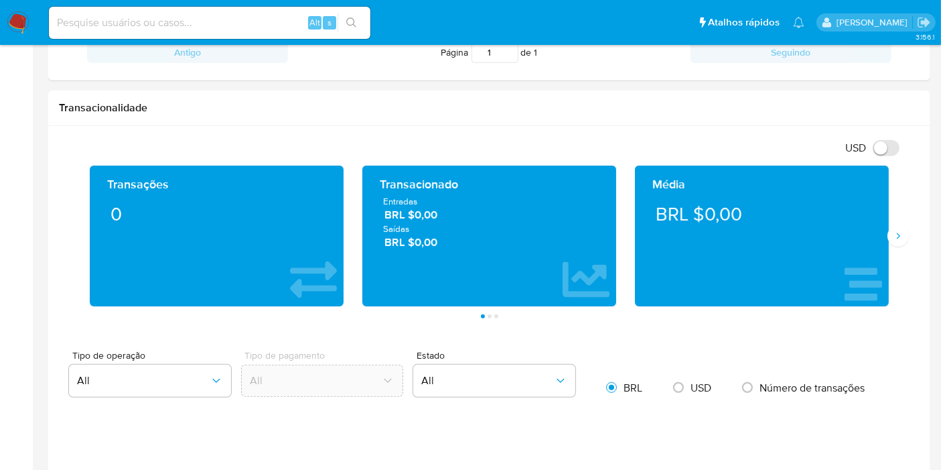
click at [25, 27] on img at bounding box center [18, 22] width 23 height 23
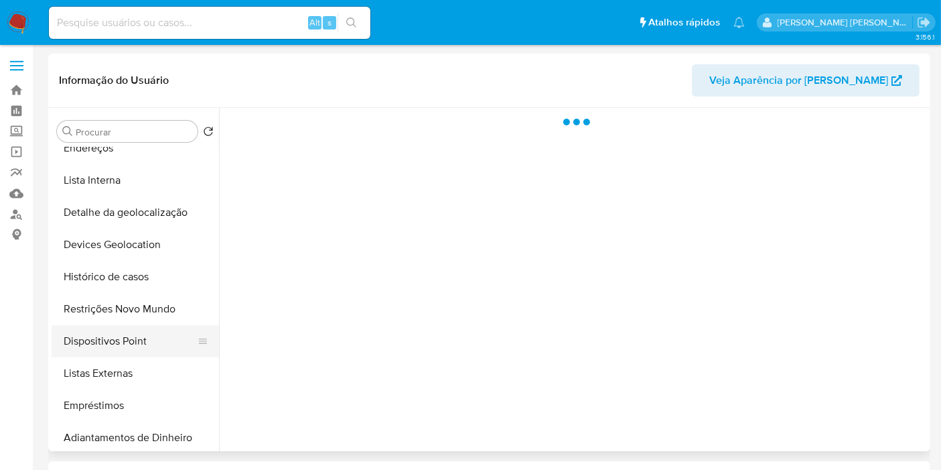
scroll to position [149, 0]
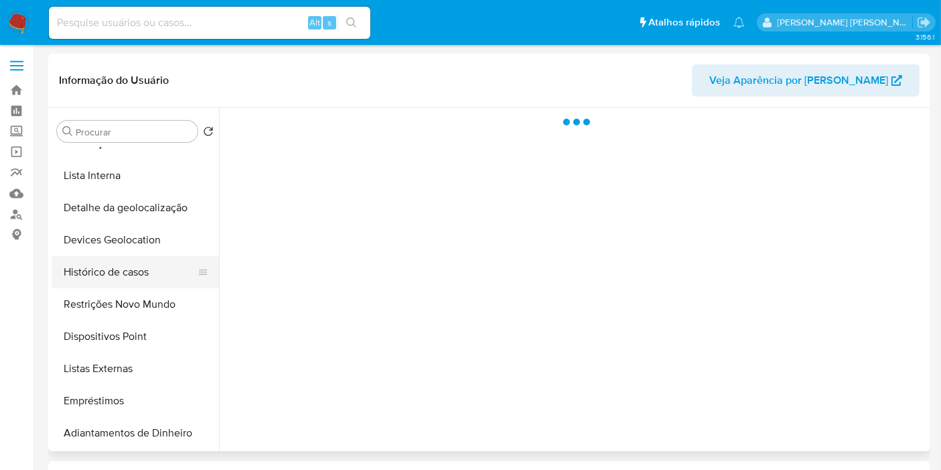
click at [141, 275] on button "Histórico de casos" at bounding box center [130, 272] width 157 height 32
select select "10"
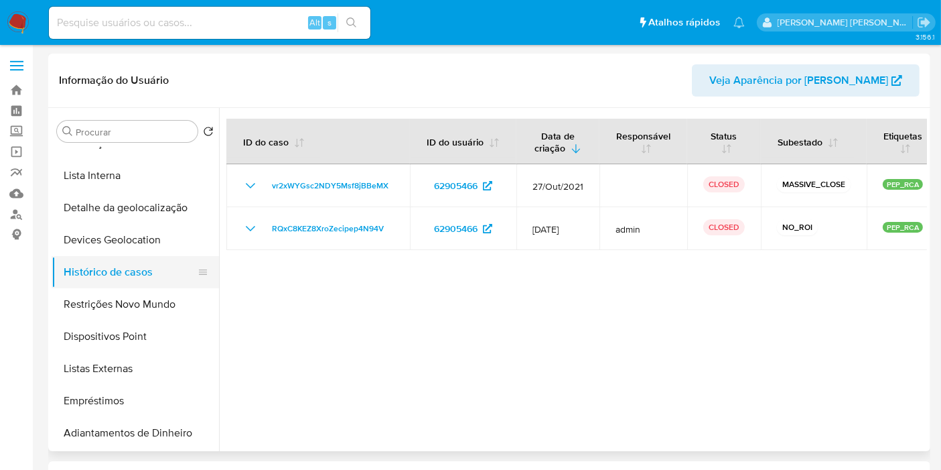
scroll to position [0, 0]
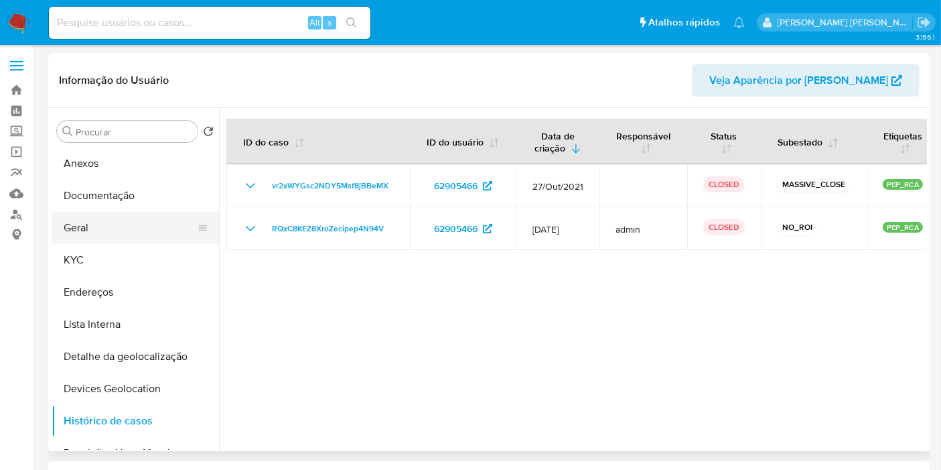
click at [146, 220] on button "Geral" at bounding box center [130, 228] width 157 height 32
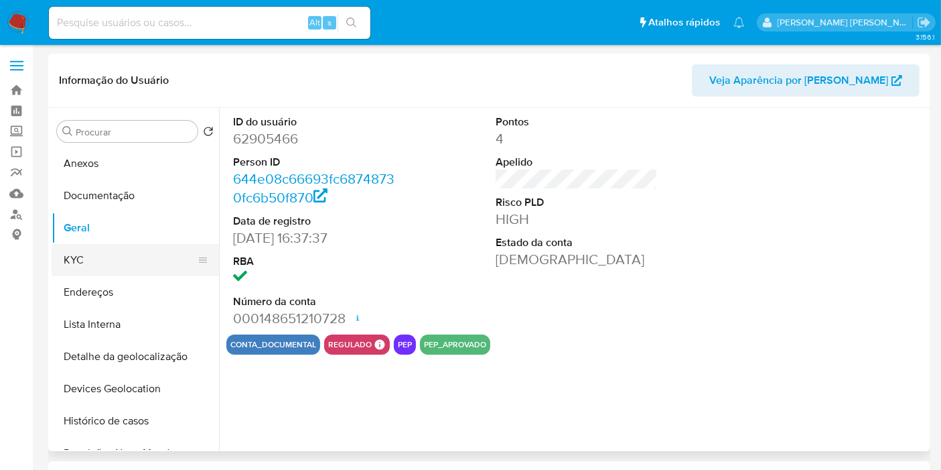
click at [139, 271] on button "KYC" at bounding box center [130, 260] width 157 height 32
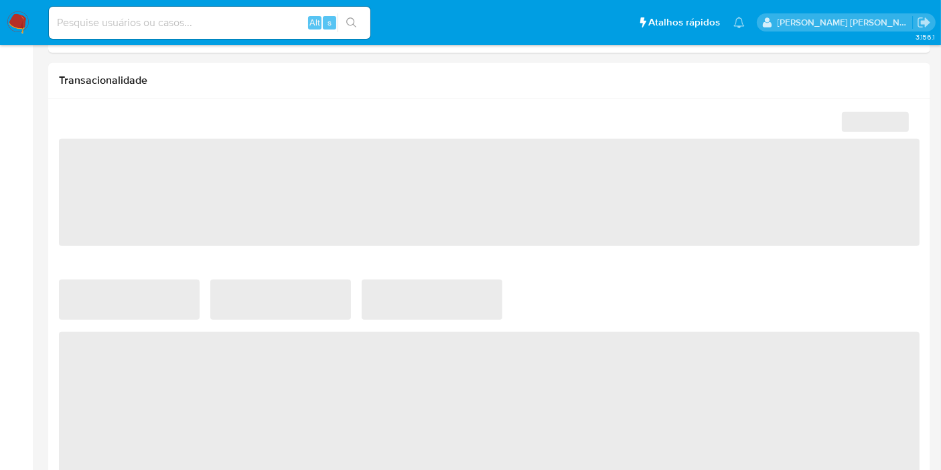
select select "10"
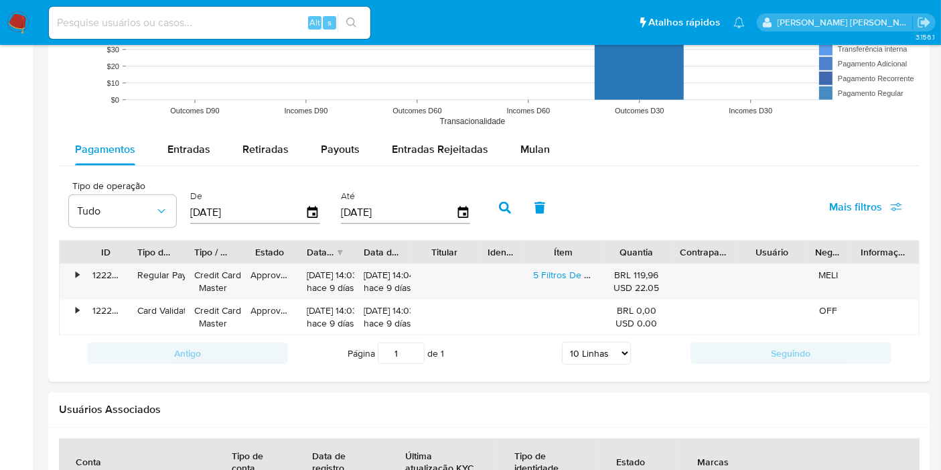
scroll to position [1190, 0]
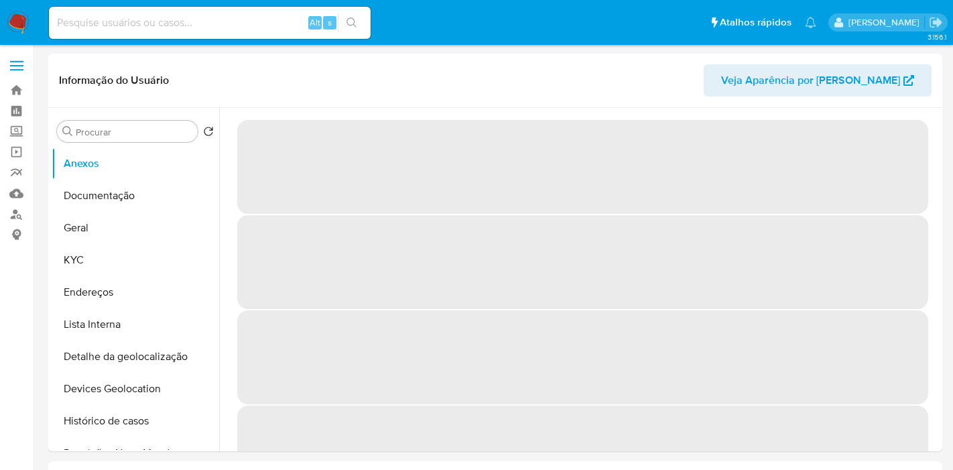
select select "10"
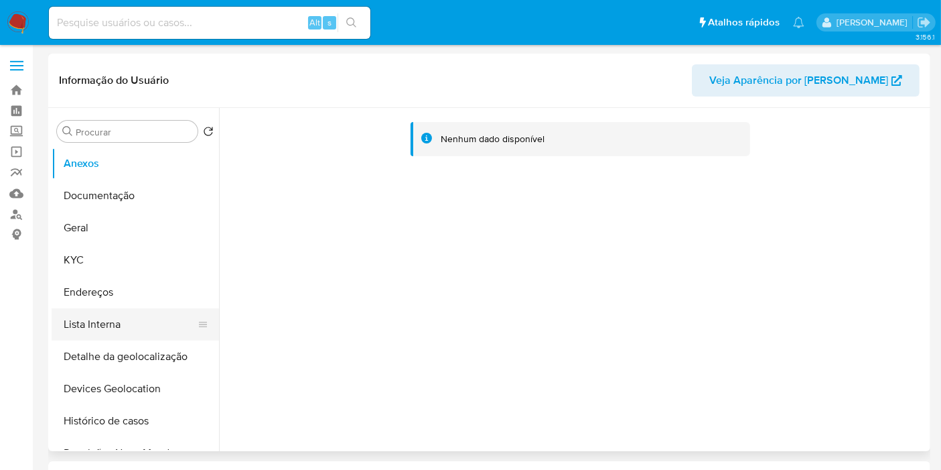
click at [97, 327] on button "Lista Interna" at bounding box center [130, 324] width 157 height 32
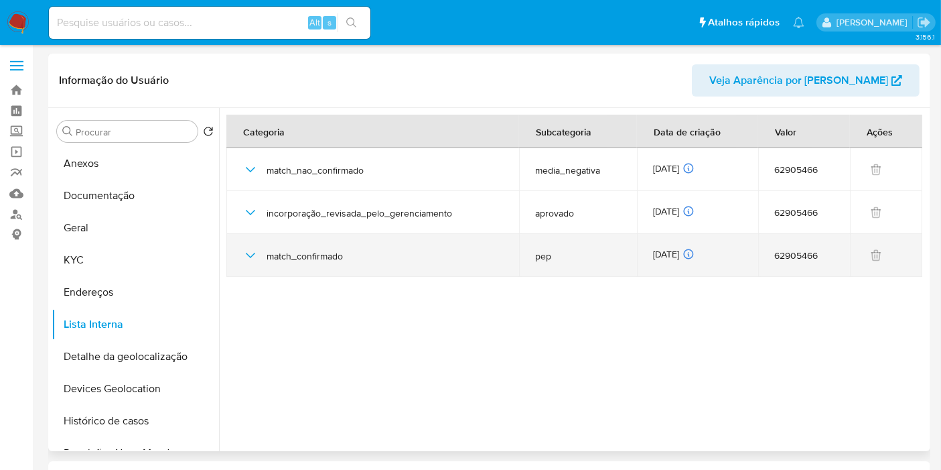
click at [253, 251] on icon "button" at bounding box center [251, 255] width 16 height 16
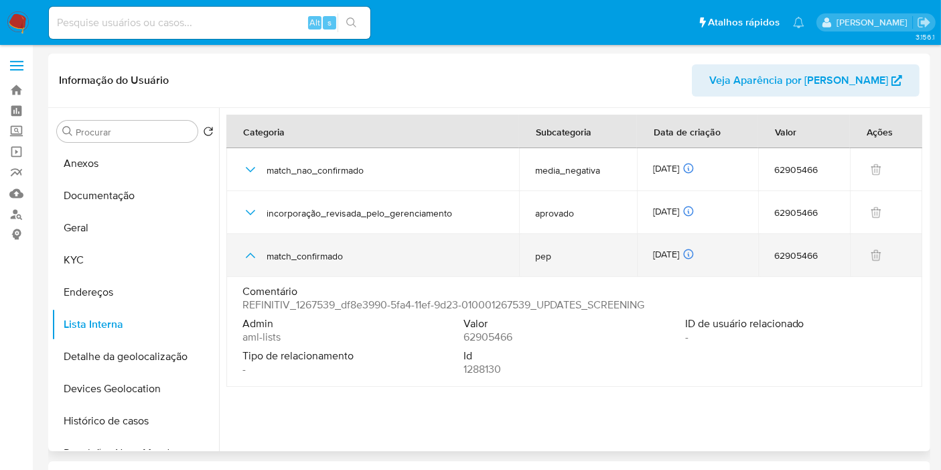
click at [253, 251] on icon "button" at bounding box center [251, 255] width 16 height 16
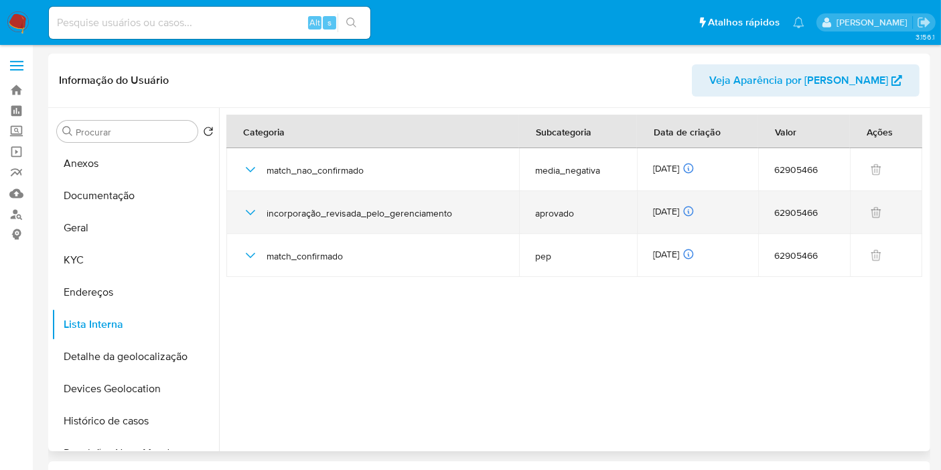
click at [243, 211] on icon "button" at bounding box center [251, 212] width 16 height 16
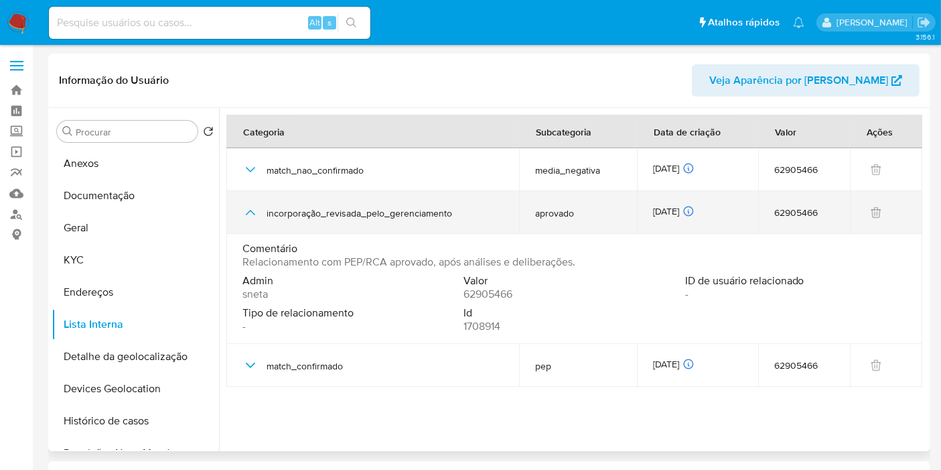
click at [243, 211] on icon "button" at bounding box center [251, 212] width 16 height 16
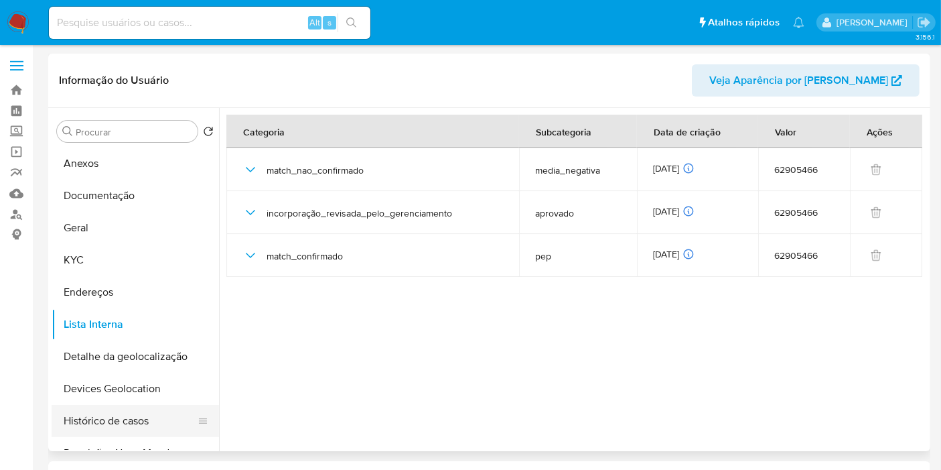
click at [144, 419] on button "Histórico de casos" at bounding box center [130, 421] width 157 height 32
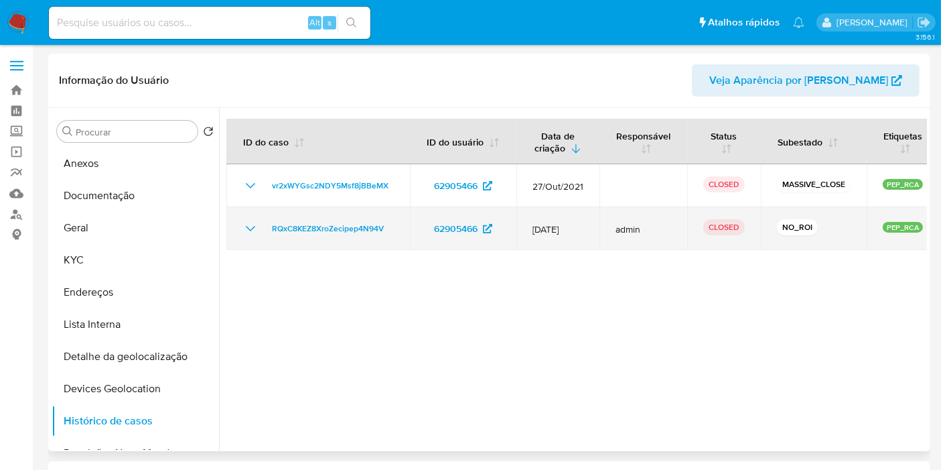
click at [233, 229] on td "RQxC8KEZ8XroZecipep4N94V" at bounding box center [318, 228] width 184 height 43
click at [252, 225] on icon "Mostrar/Ocultar" at bounding box center [251, 228] width 16 height 16
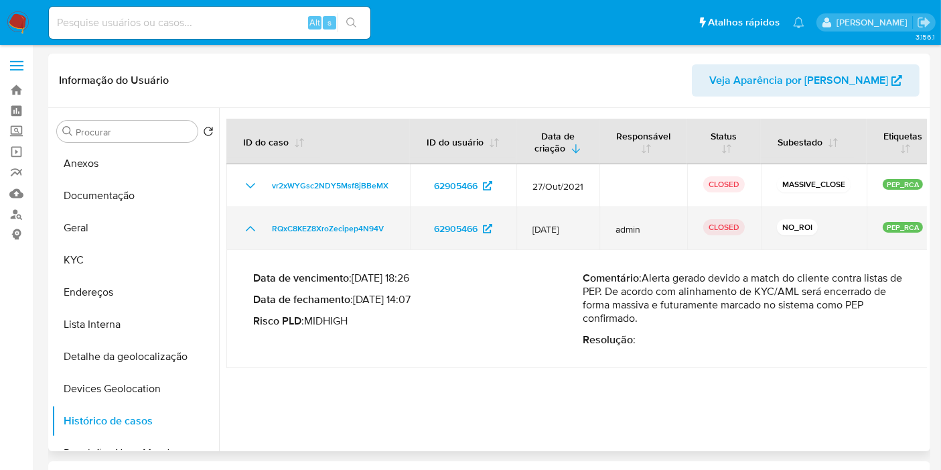
click at [252, 225] on icon "Mostrar/Ocultar" at bounding box center [251, 228] width 16 height 16
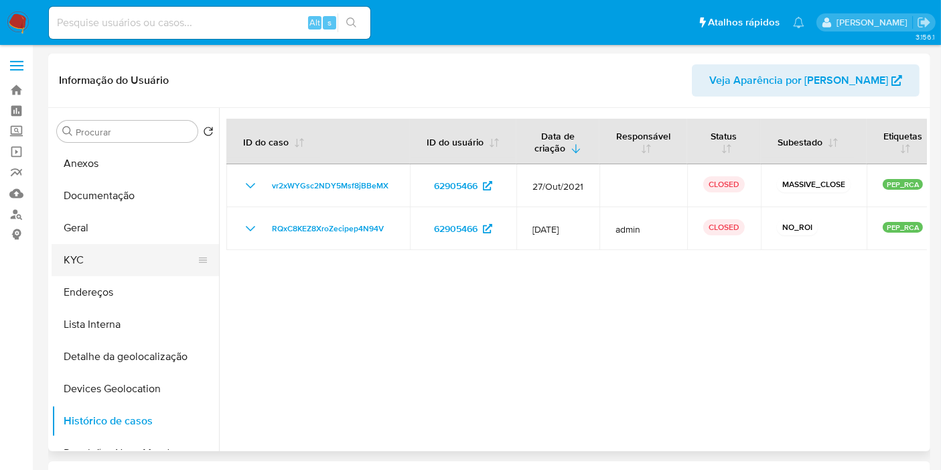
click at [124, 248] on button "KYC" at bounding box center [130, 260] width 157 height 32
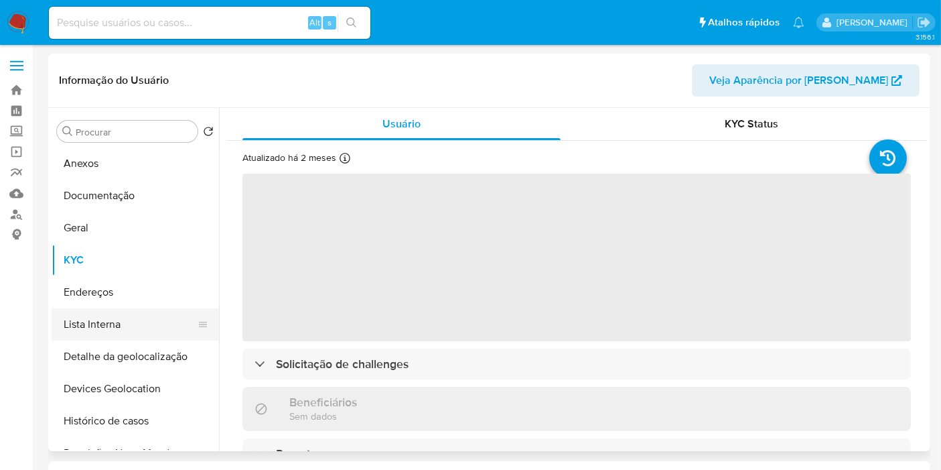
click at [163, 321] on button "Lista Interna" at bounding box center [130, 324] width 157 height 32
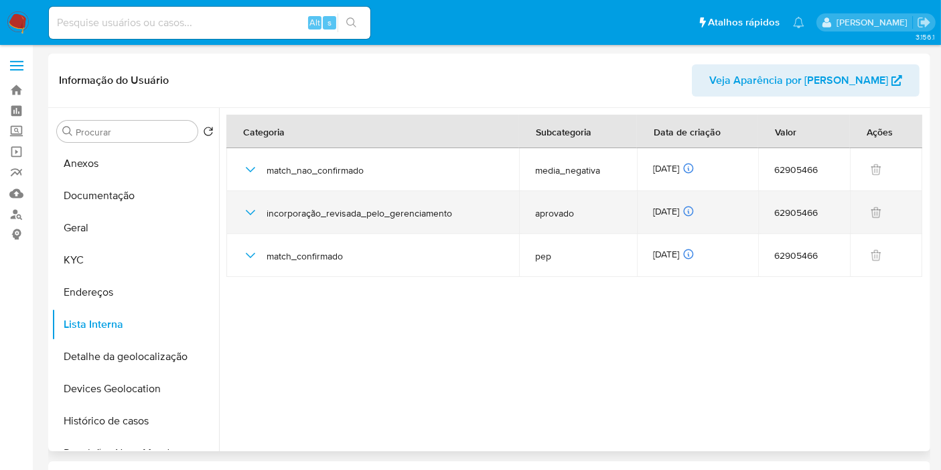
click at [244, 214] on icon "button" at bounding box center [251, 212] width 16 height 16
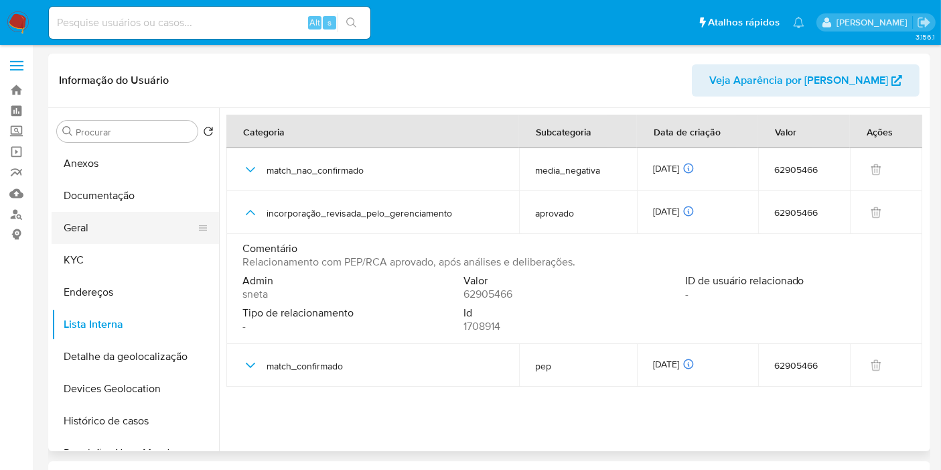
click at [84, 228] on button "Geral" at bounding box center [130, 228] width 157 height 32
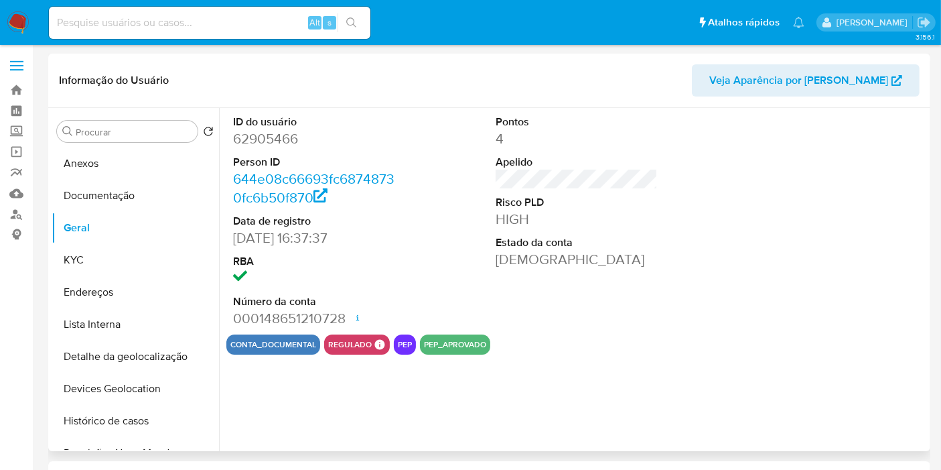
click at [267, 142] on dd "62905466" at bounding box center [314, 138] width 162 height 19
copy dd "62905466"
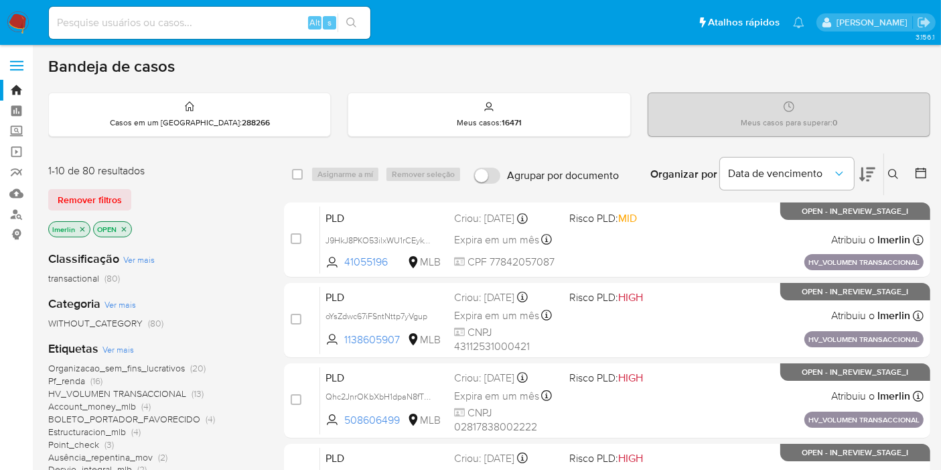
click at [82, 230] on icon "close-filter" at bounding box center [82, 229] width 8 height 8
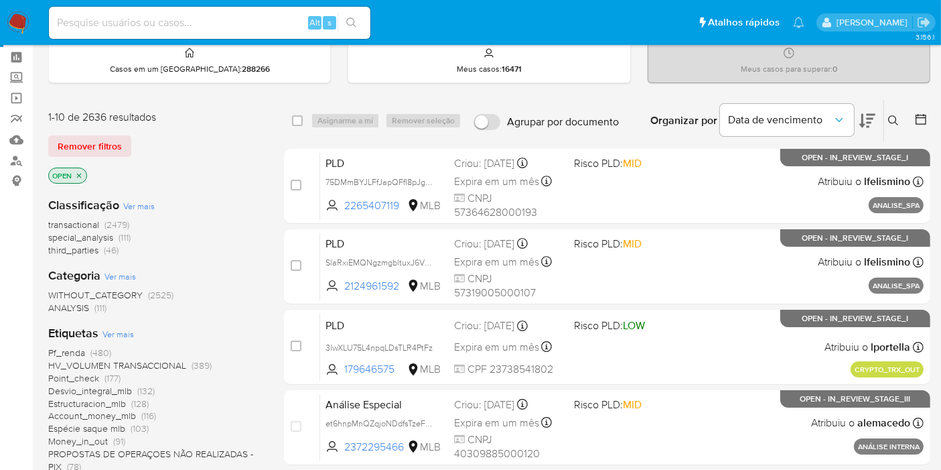
scroll to position [149, 0]
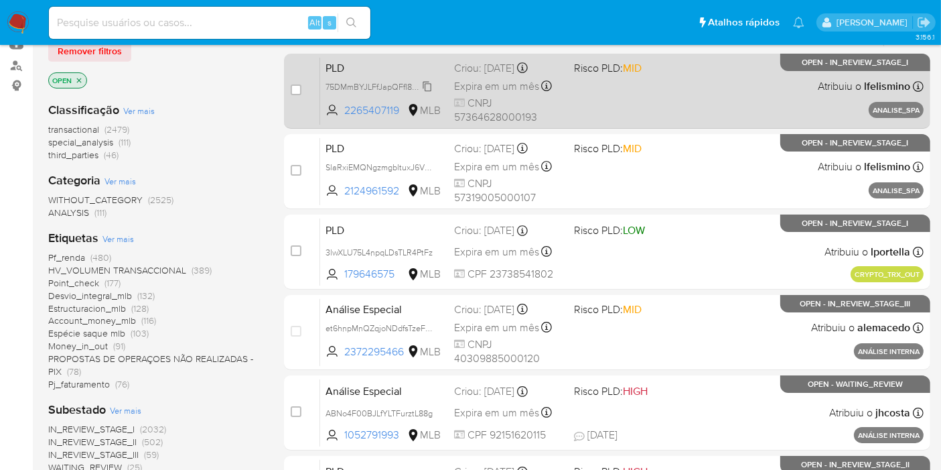
click at [387, 80] on span "75DMmBYJLFfJapQFfI8pJg5W" at bounding box center [382, 85] width 112 height 15
click at [387, 66] on span "PLD" at bounding box center [385, 66] width 118 height 17
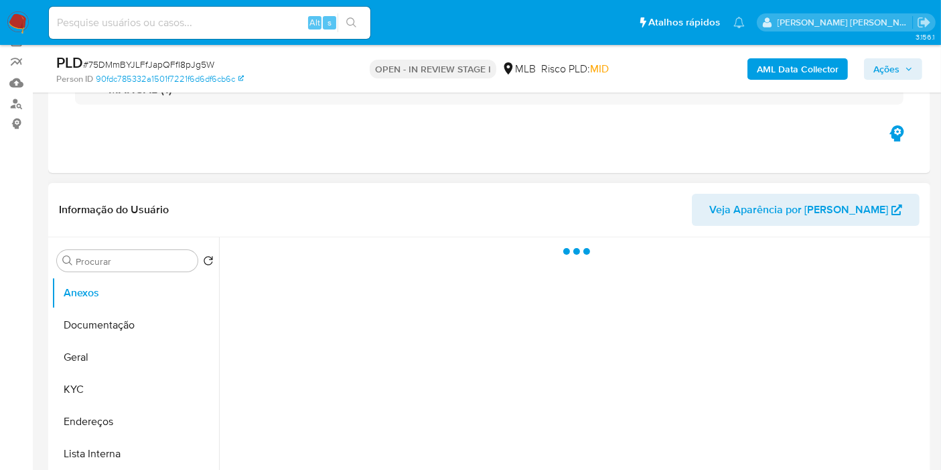
scroll to position [297, 0]
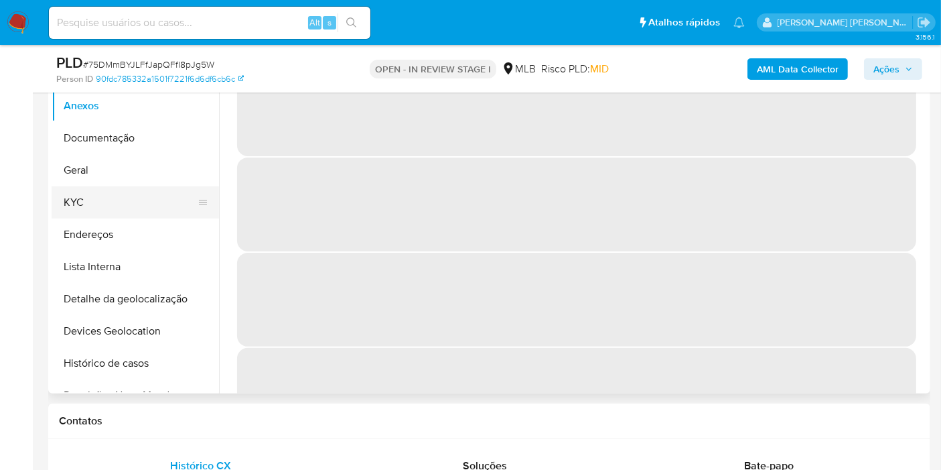
click at [151, 206] on button "KYC" at bounding box center [130, 202] width 157 height 32
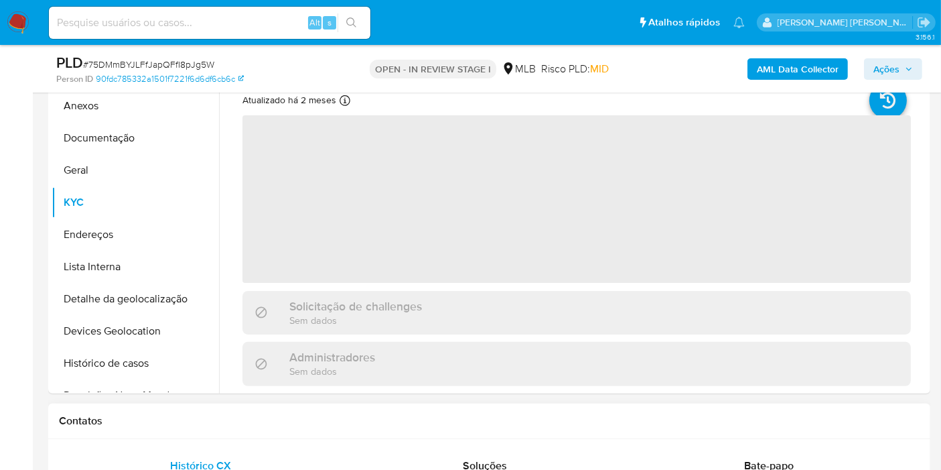
select select "10"
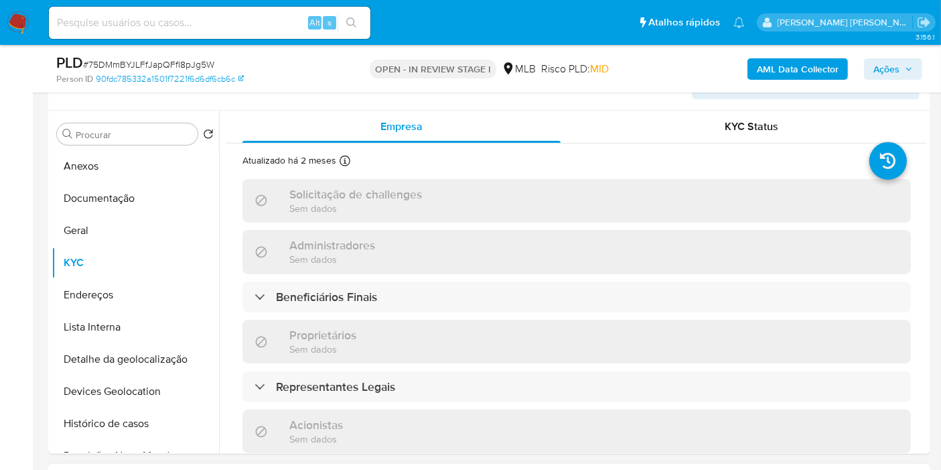
scroll to position [223, 0]
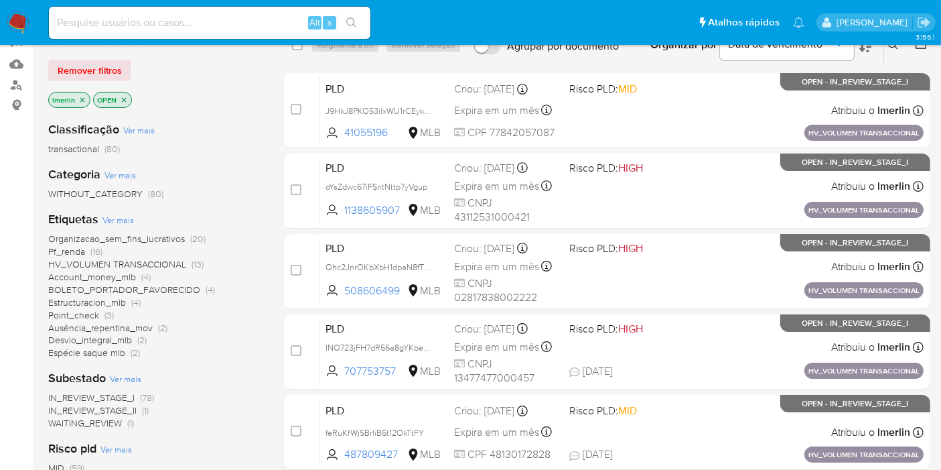
scroll to position [149, 0]
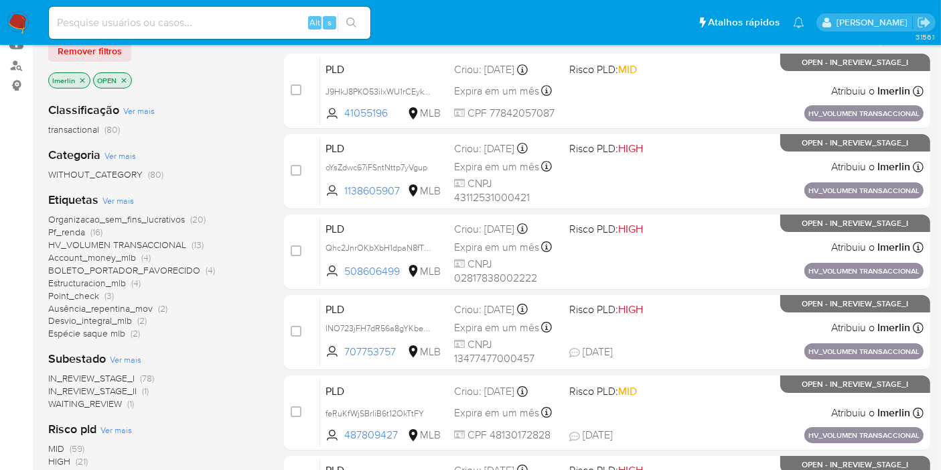
click at [151, 308] on span "Ausência_repentina_mov" at bounding box center [100, 307] width 105 height 13
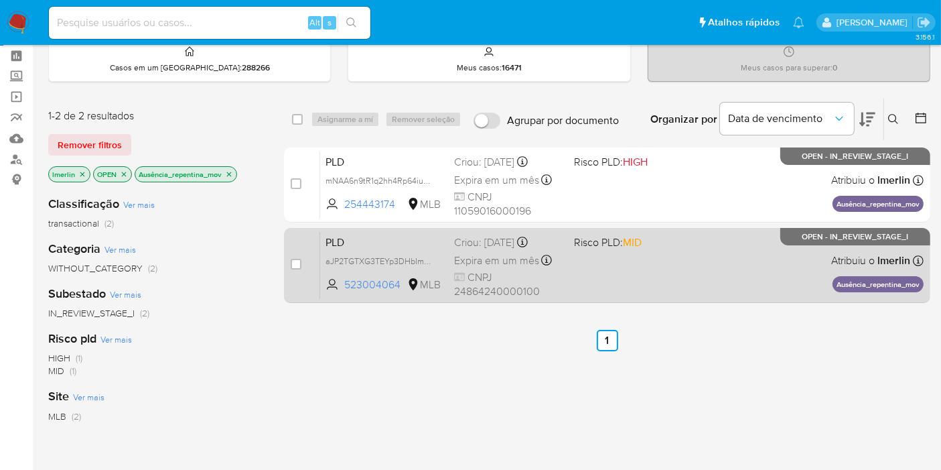
scroll to position [74, 0]
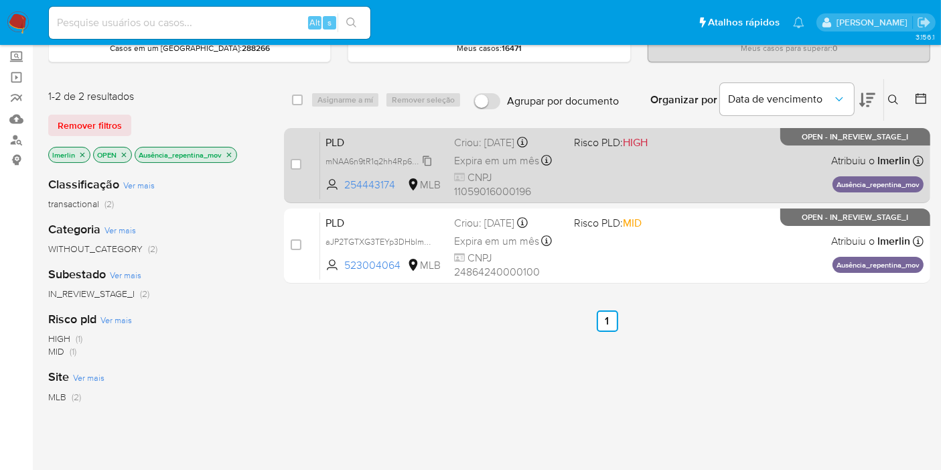
click at [424, 158] on span "mNAA6n9tR1q2hh4Rp64iuOJx" at bounding box center [382, 160] width 113 height 15
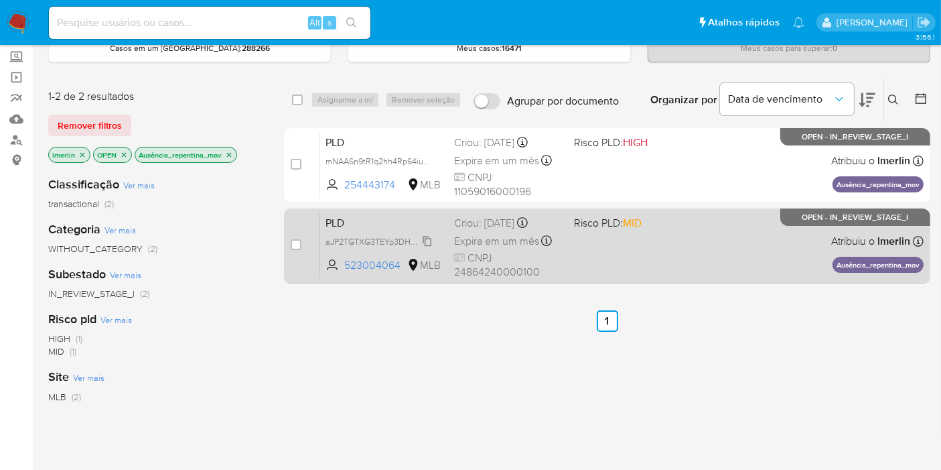
click at [429, 241] on span "aJP2TGTXG3TEYp3DHbImiort" at bounding box center [381, 240] width 111 height 15
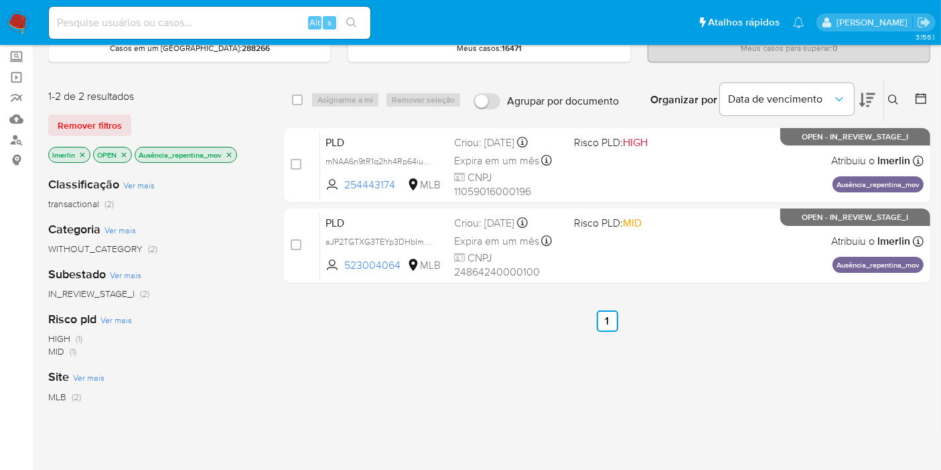
drag, startPoint x: 402, startPoint y: 185, endPoint x: 258, endPoint y: 253, distance: 159.4
click at [258, 249] on div "1-2 de 2 resultados Remover filtros lmerlin OPEN Ausência_repentina_mov Classif…" at bounding box center [489, 381] width 882 height 607
drag, startPoint x: 258, startPoint y: 253, endPoint x: 272, endPoint y: 230, distance: 26.8
click at [259, 254] on div "Classificação Ver mais transactional (2) Categoria Ver mais WITHOUT_CATEGORY (2…" at bounding box center [155, 393] width 214 height 456
drag, startPoint x: 409, startPoint y: 264, endPoint x: 348, endPoint y: 313, distance: 78.7
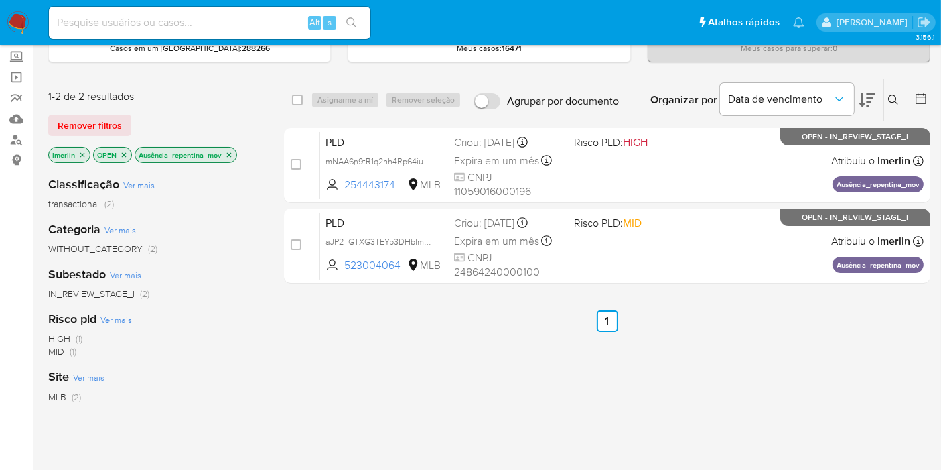
click at [347, 311] on div "select-all-cases-checkbox Asignarme a mí Remover seleção Agrupar por documento …" at bounding box center [607, 381] width 646 height 607
click at [348, 314] on ul "Anterior 1 Seguinte" at bounding box center [607, 320] width 646 height 21
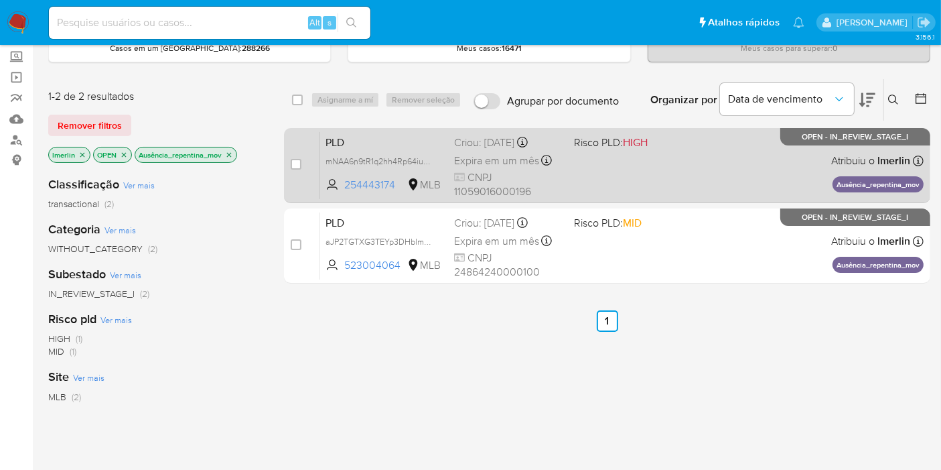
click at [394, 142] on span "PLD" at bounding box center [385, 141] width 118 height 17
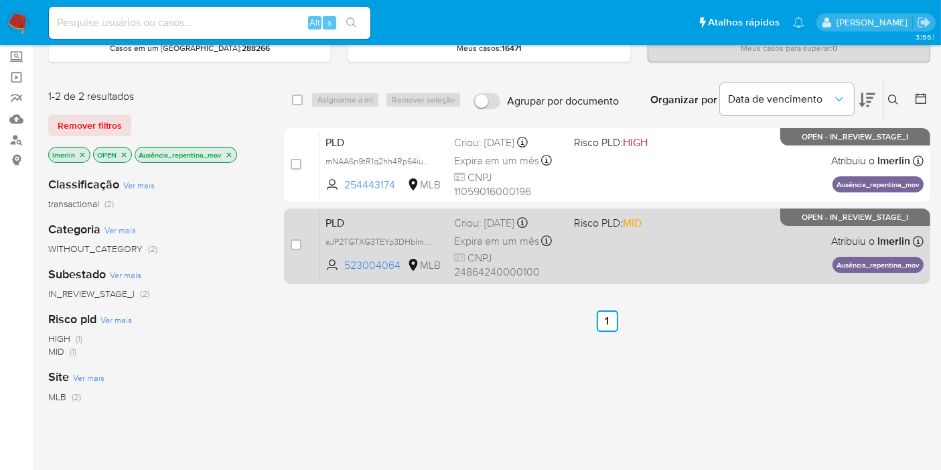
click at [407, 222] on span "PLD" at bounding box center [385, 221] width 118 height 17
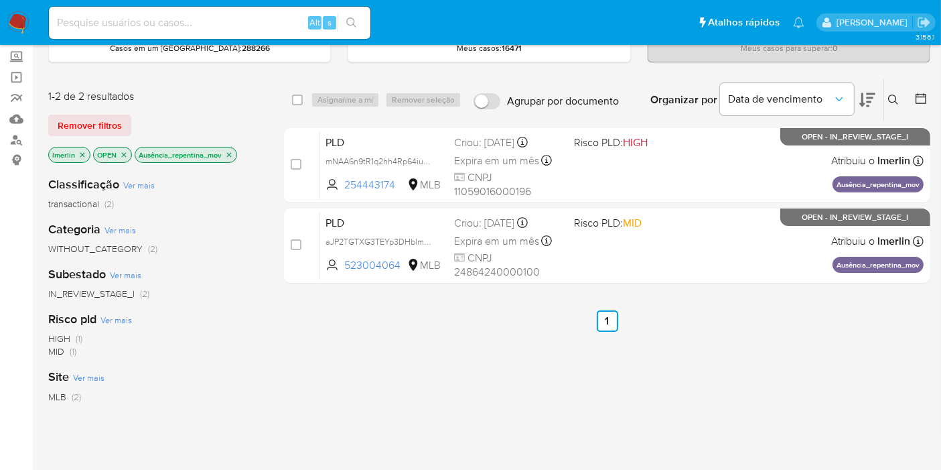
click at [231, 153] on icon "close-filter" at bounding box center [229, 155] width 8 height 8
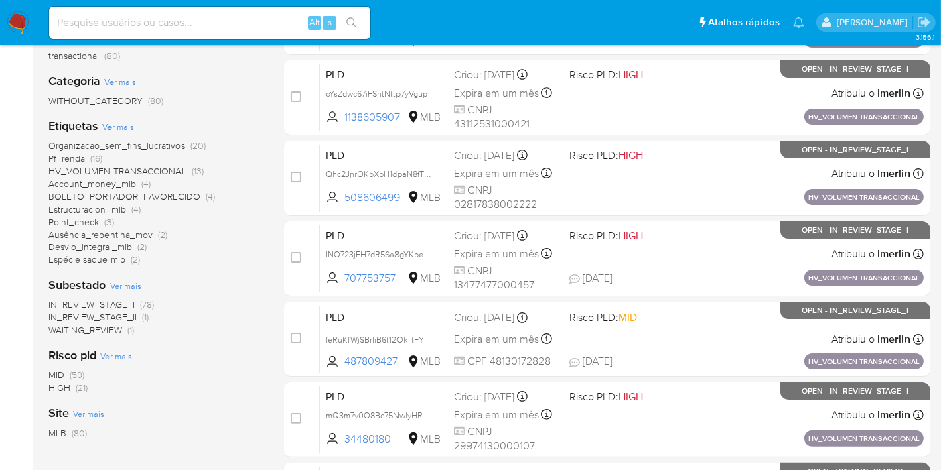
scroll to position [223, 0]
click at [125, 244] on span "Desvio_integral_mlb" at bounding box center [90, 245] width 84 height 13
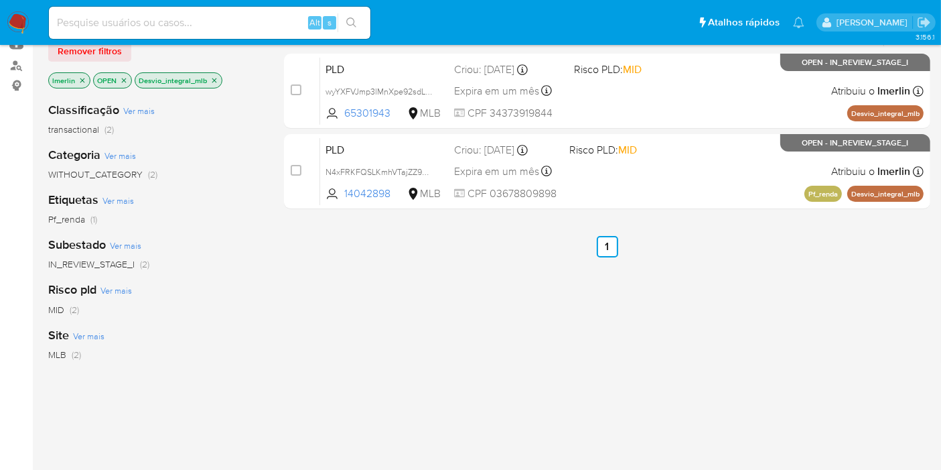
scroll to position [74, 0]
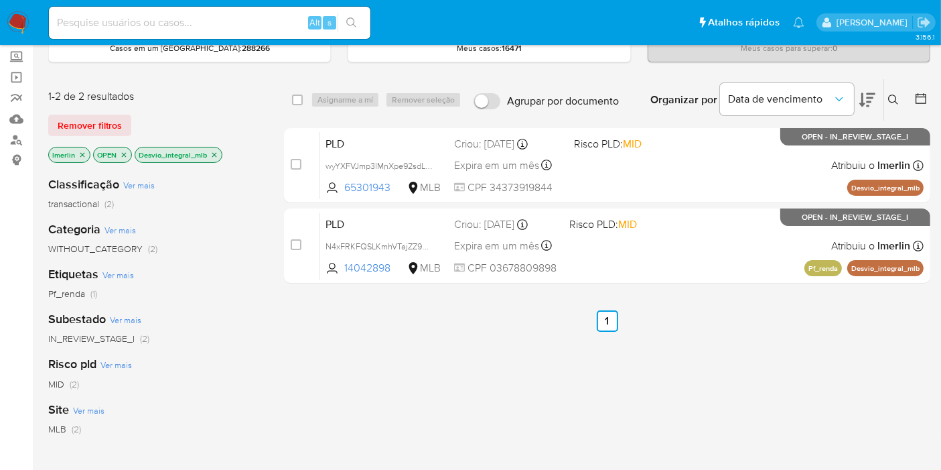
click at [218, 154] on p "Desvio_integral_mlb" at bounding box center [178, 154] width 86 height 15
click at [212, 154] on icon "close-filter" at bounding box center [214, 155] width 8 height 8
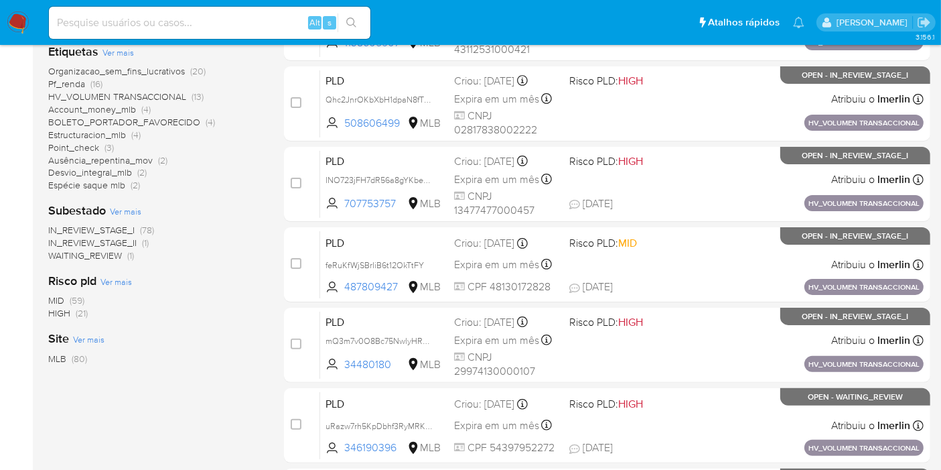
scroll to position [297, 0]
click at [72, 310] on span "HIGH (21)" at bounding box center [68, 312] width 40 height 13
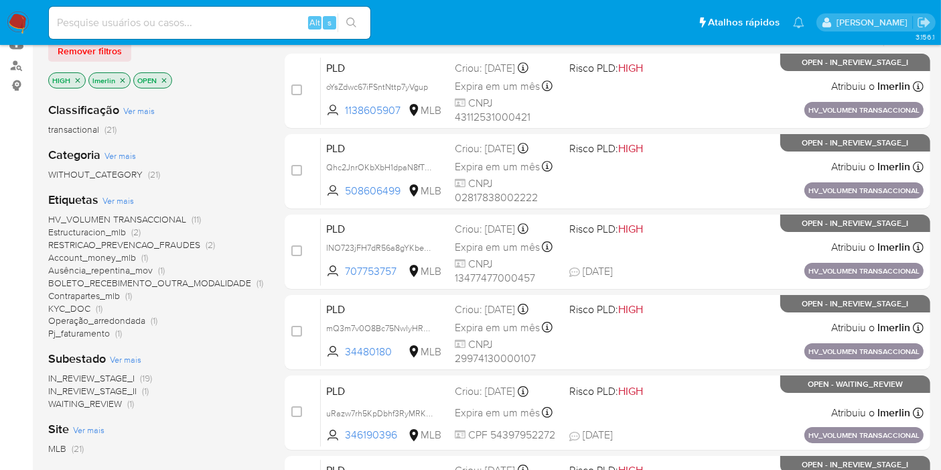
scroll to position [74, 0]
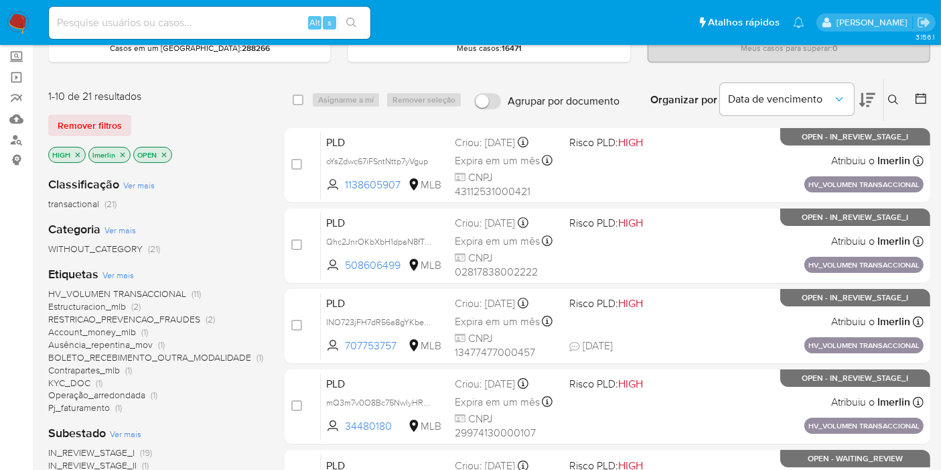
click at [123, 391] on span "Operação_arredondada" at bounding box center [96, 394] width 97 height 13
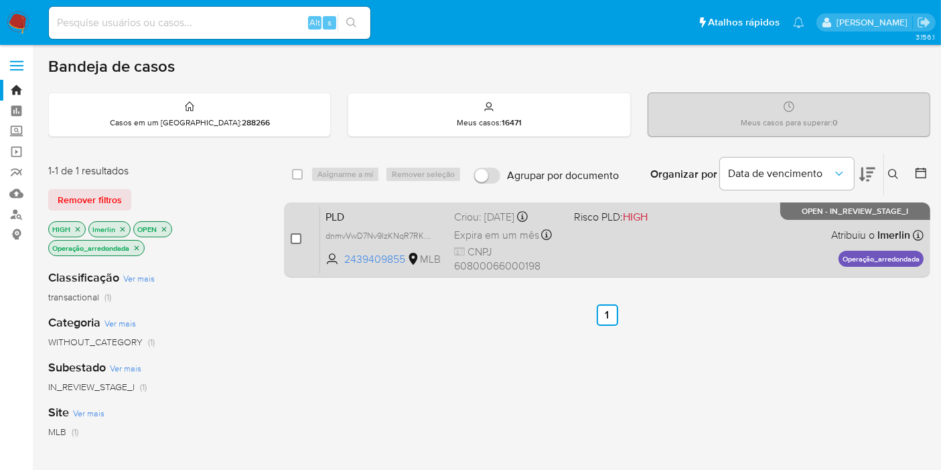
click at [291, 236] on input "checkbox" at bounding box center [296, 238] width 11 height 11
checkbox input "true"
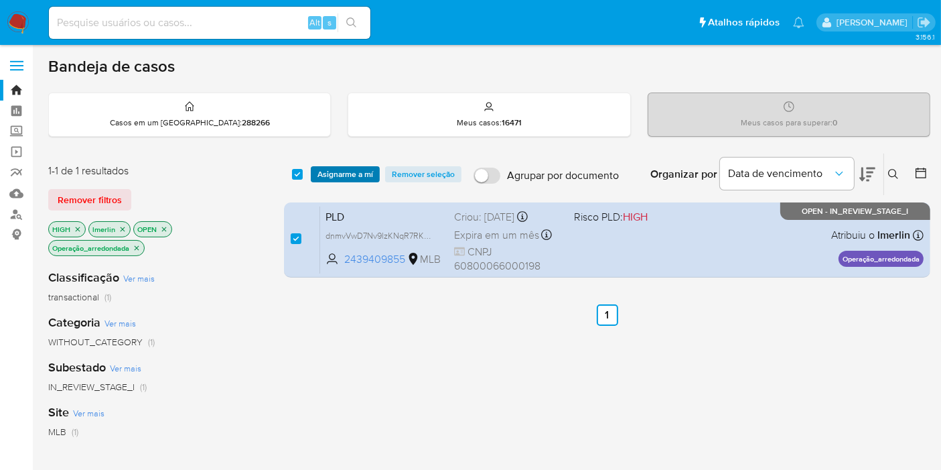
click at [351, 173] on span "Asignarme a mí" at bounding box center [346, 173] width 56 height 13
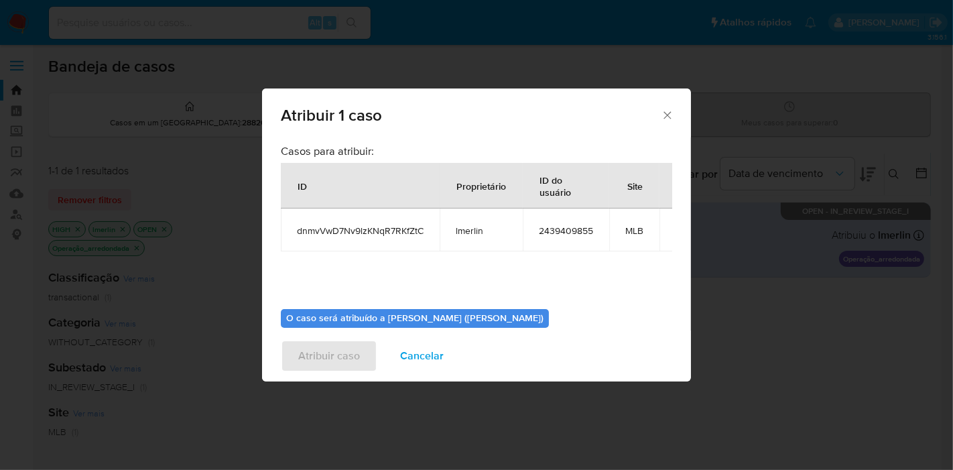
click at [350, 230] on span "dnmvVwD7Nv9lzKNqR7RKfZtC" at bounding box center [360, 230] width 127 height 12
copy span "dnmvVwD7Nv9lzKNqR7RKfZtC"
click at [537, 228] on td "2439409855" at bounding box center [566, 229] width 86 height 43
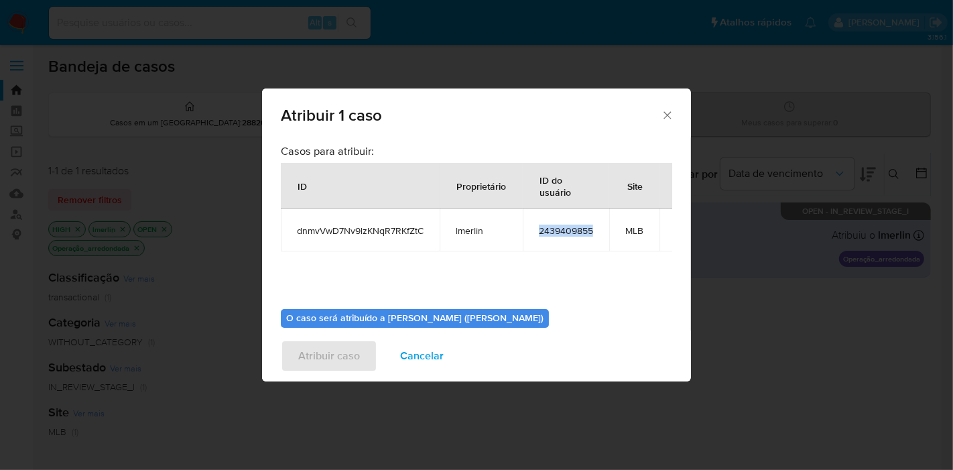
copy span "2439409855"
click at [423, 348] on span "Cancelar" at bounding box center [422, 355] width 44 height 29
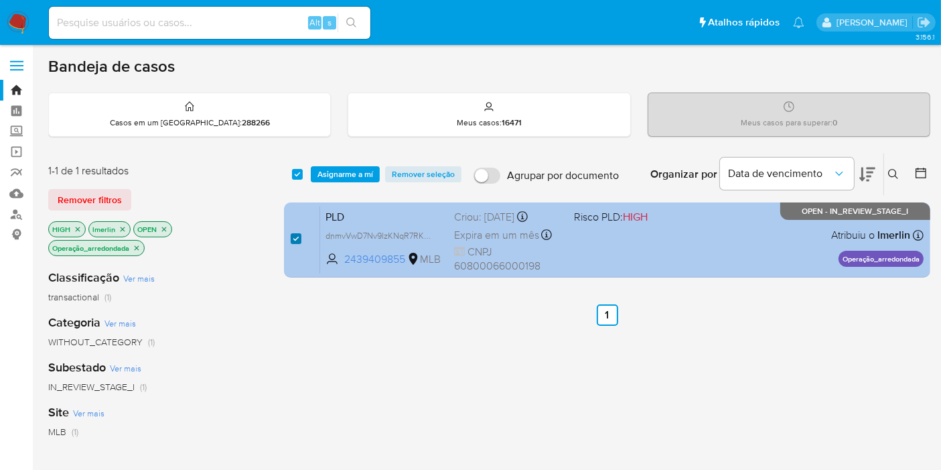
click at [301, 235] on input "checkbox" at bounding box center [296, 238] width 11 height 11
checkbox input "false"
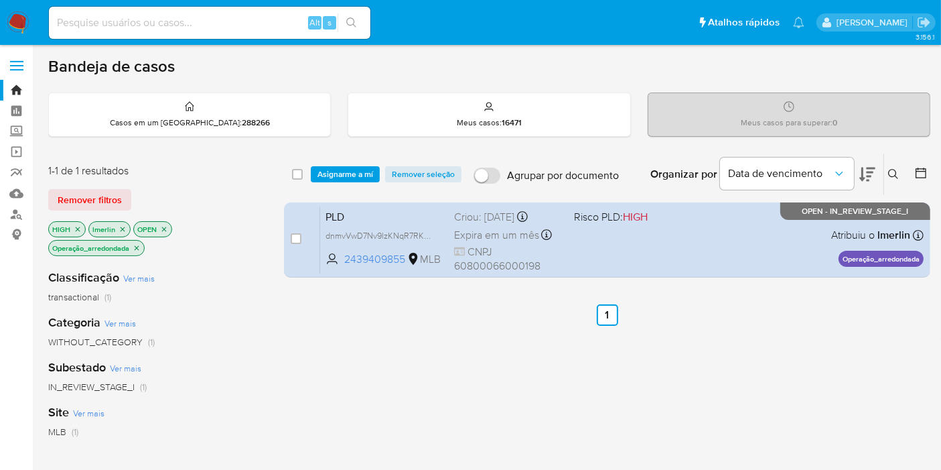
checkbox input "false"
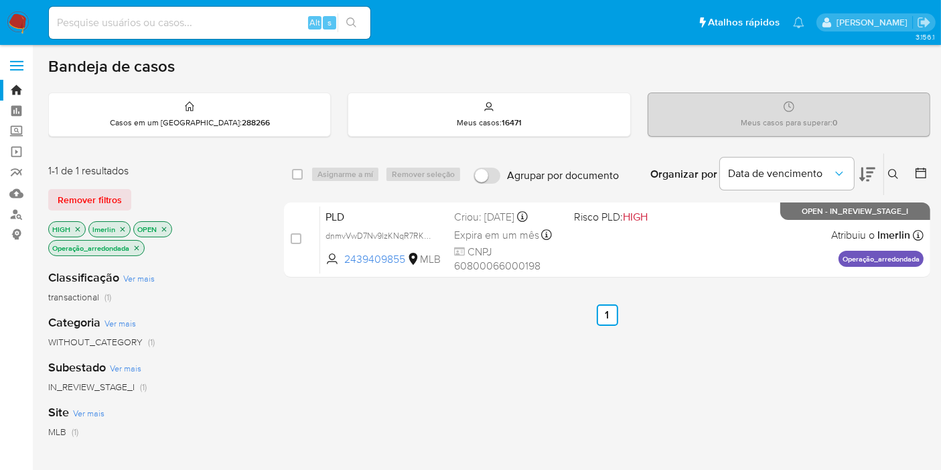
click at [137, 244] on icon "close-filter" at bounding box center [137, 248] width 8 height 8
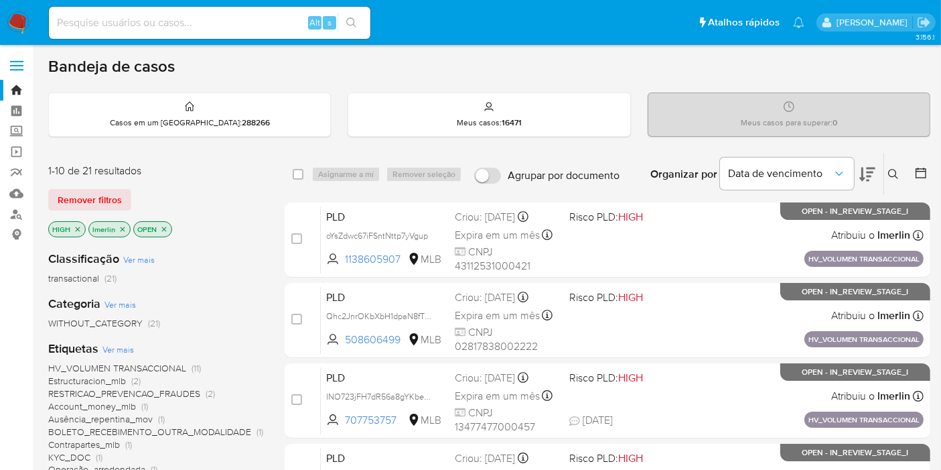
scroll to position [149, 0]
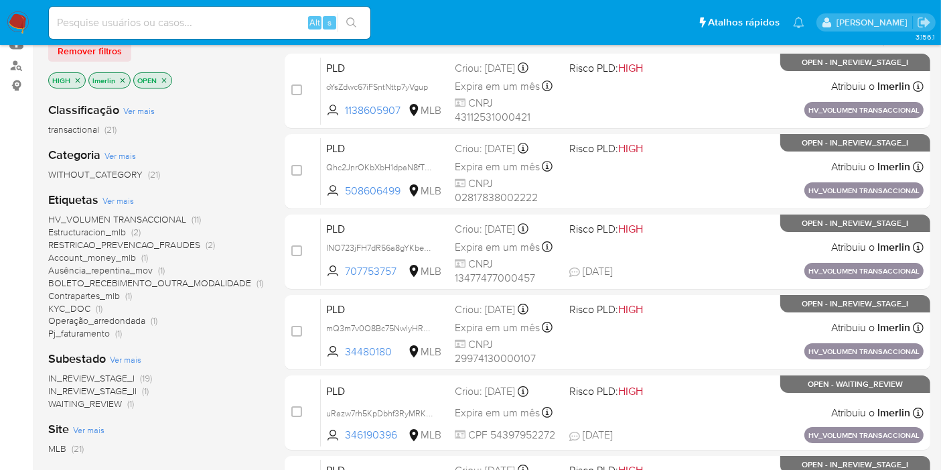
click at [128, 256] on span "Account_money_mlb" at bounding box center [92, 257] width 88 height 13
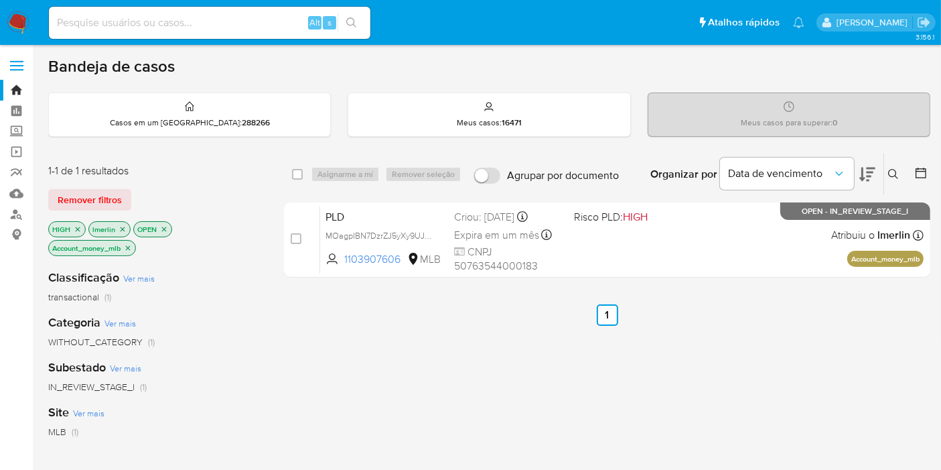
click at [130, 247] on icon "close-filter" at bounding box center [128, 248] width 8 height 8
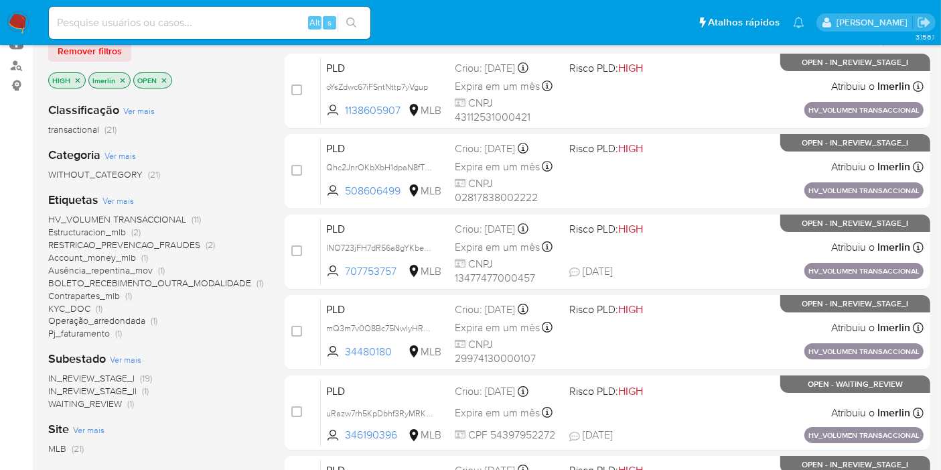
scroll to position [74, 0]
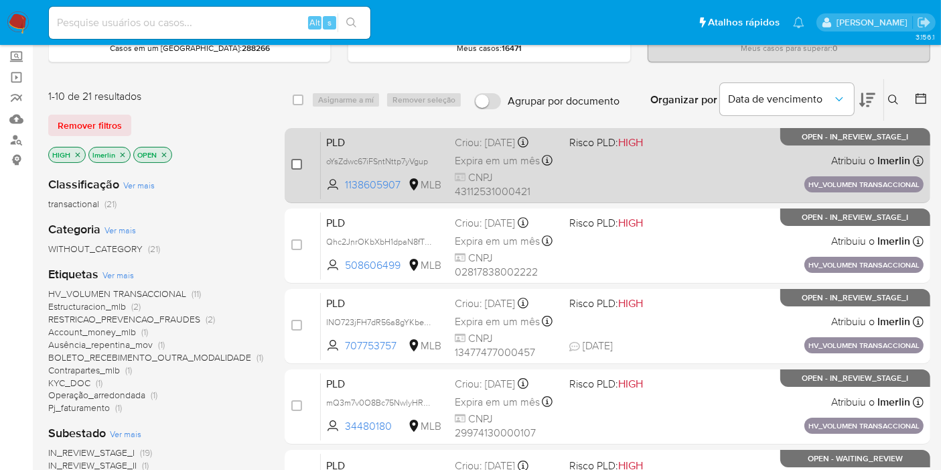
click at [295, 161] on input "checkbox" at bounding box center [296, 164] width 11 height 11
checkbox input "true"
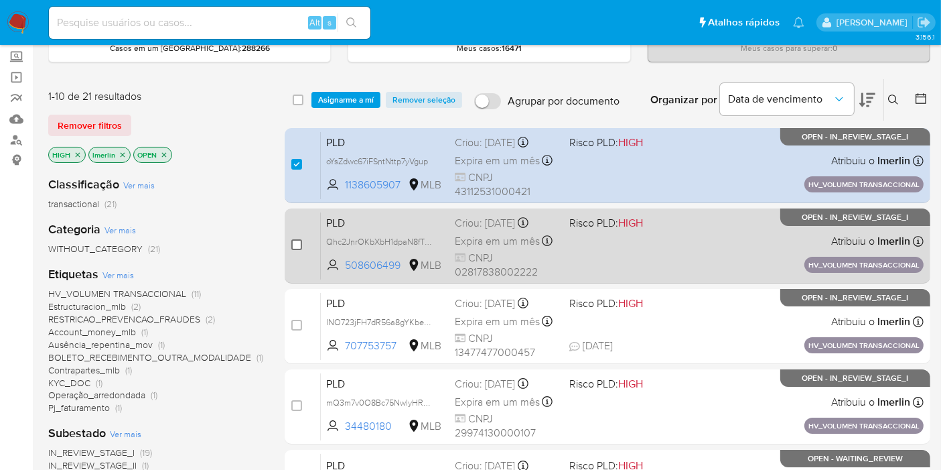
click at [298, 242] on input "checkbox" at bounding box center [296, 244] width 11 height 11
checkbox input "true"
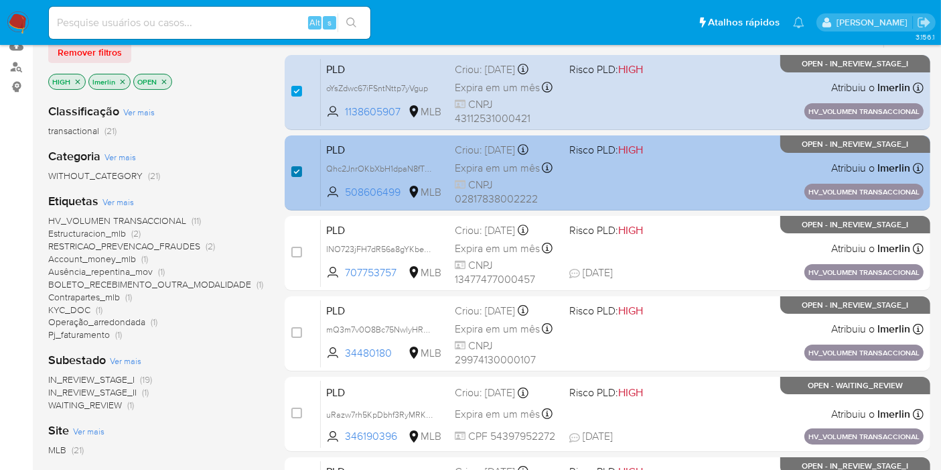
scroll to position [223, 0]
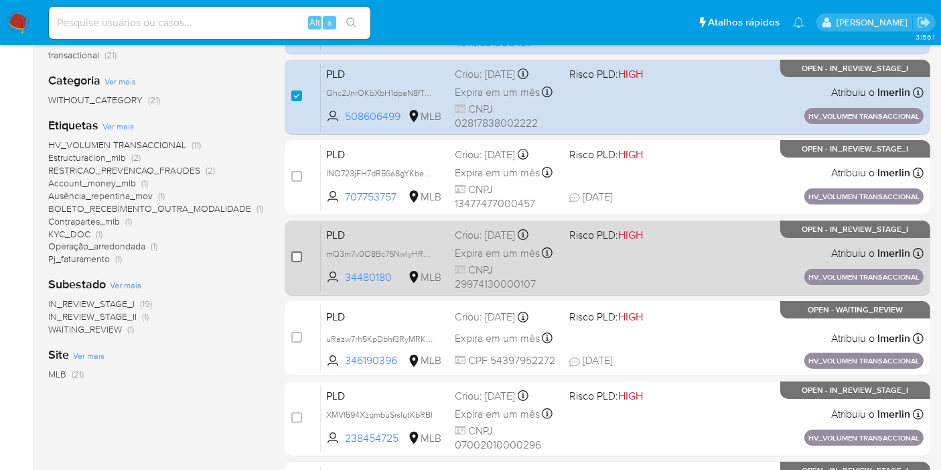
click at [293, 255] on input "checkbox" at bounding box center [296, 256] width 11 height 11
checkbox input "true"
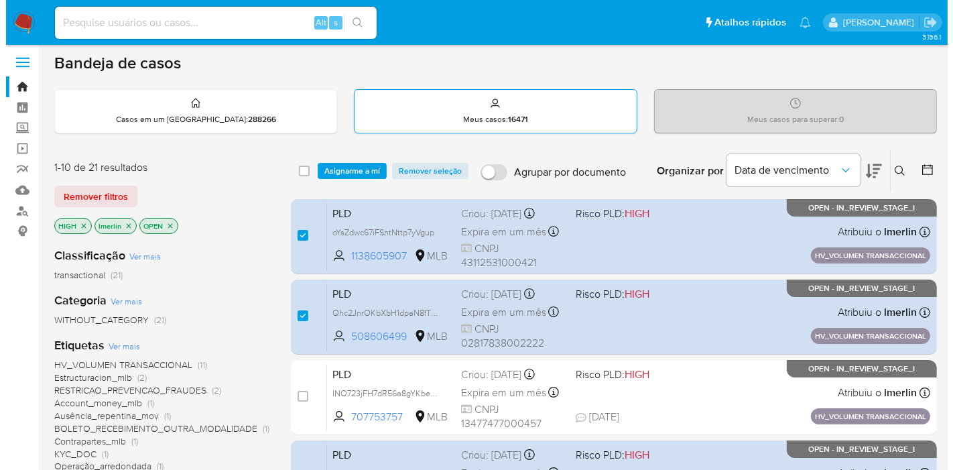
scroll to position [0, 0]
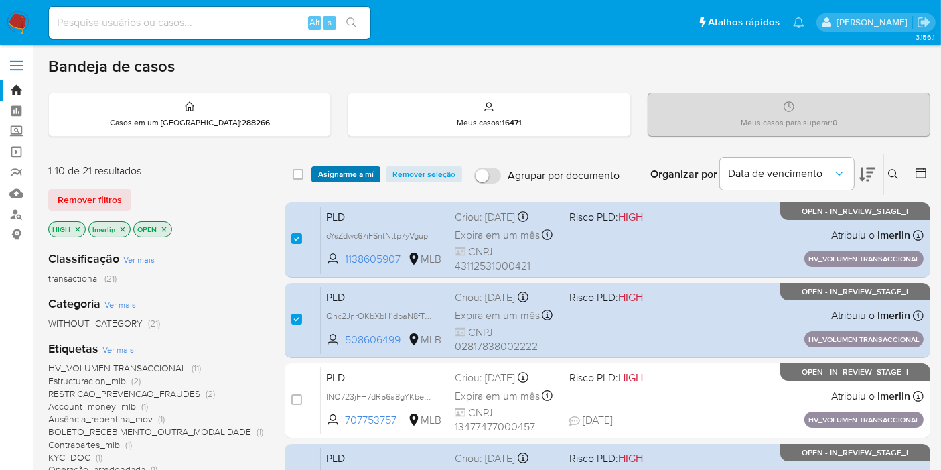
click at [357, 174] on span "Asignarme a mí" at bounding box center [346, 173] width 56 height 13
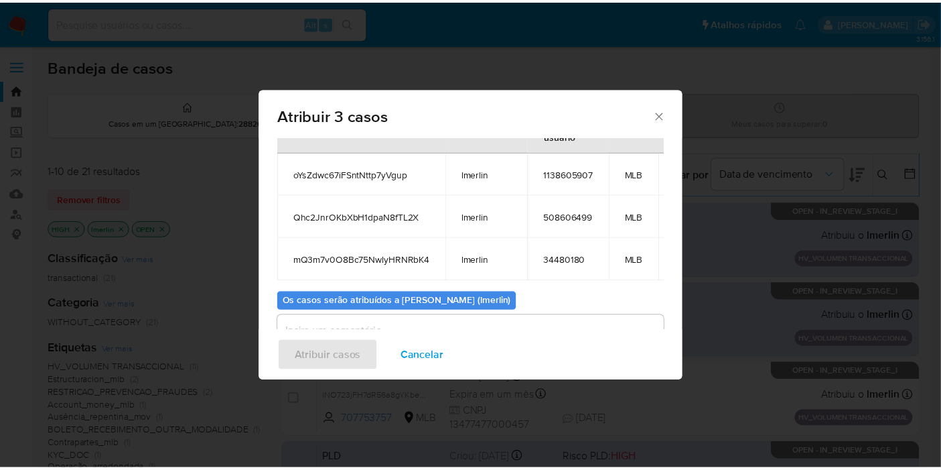
scroll to position [74, 0]
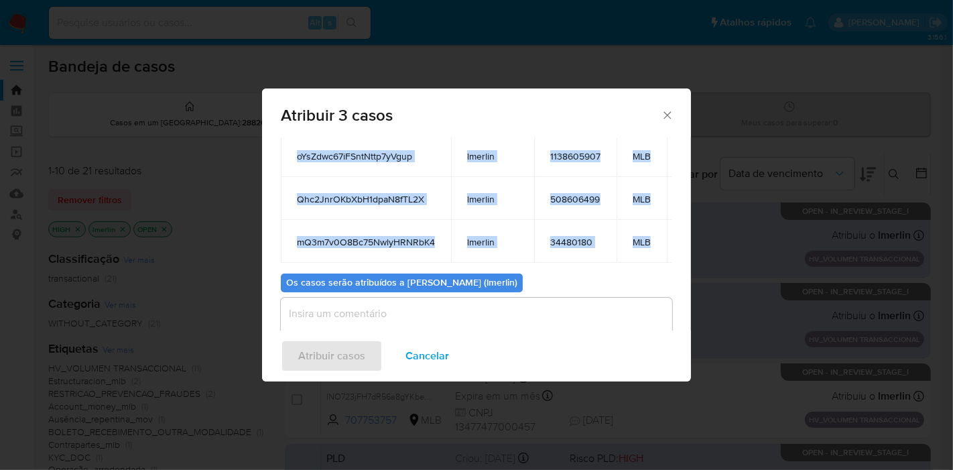
drag, startPoint x: 289, startPoint y: 153, endPoint x: 650, endPoint y: 247, distance: 372.9
click at [650, 247] on tbody "oYsZdwc67iFSntNttp7yVgup lmerlin 1138605907 MLB Qhc2JnrOKbXbH1dpaN8fTL2X lmerli…" at bounding box center [498, 198] width 434 height 129
copy tbody "oYsZdwc67iFSntNttp7yVgup lmerlin 1138605907 MLB Qhc2JnrOKbXbH1dpaN8fTL2X lmerli…"
click at [428, 361] on span "Cancelar" at bounding box center [427, 355] width 44 height 29
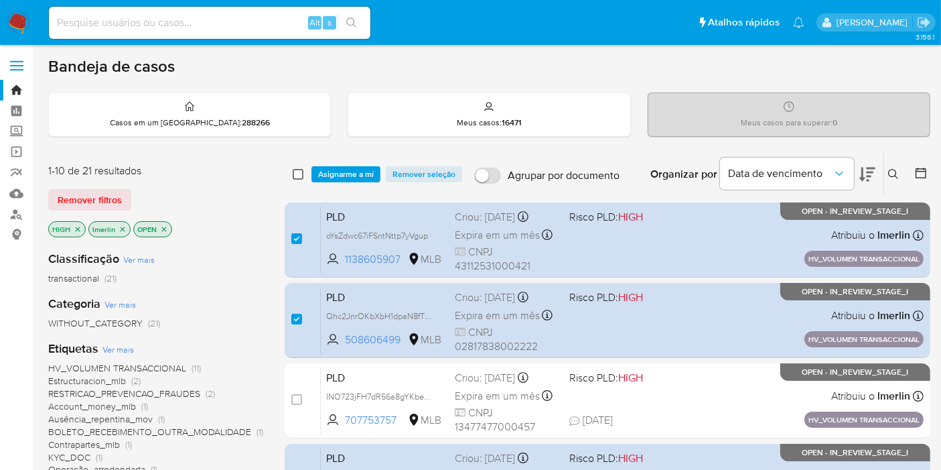
click at [301, 169] on input "checkbox" at bounding box center [298, 174] width 11 height 11
checkbox input "true"
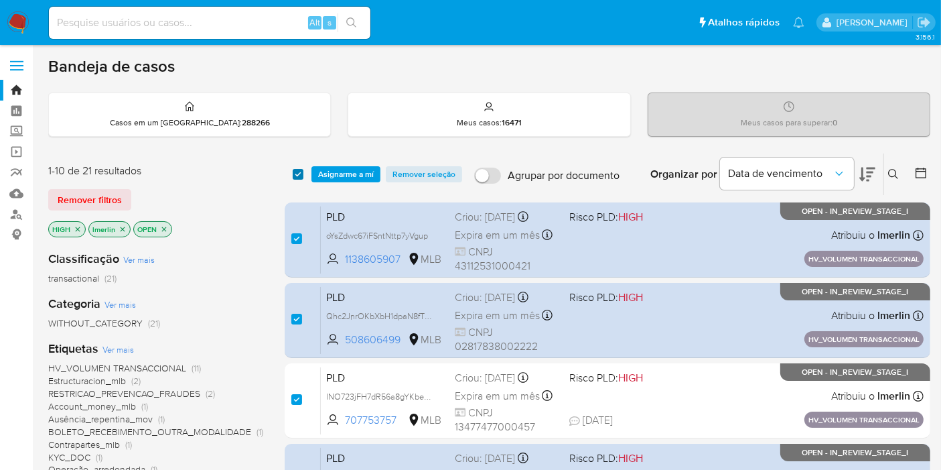
checkbox input "true"
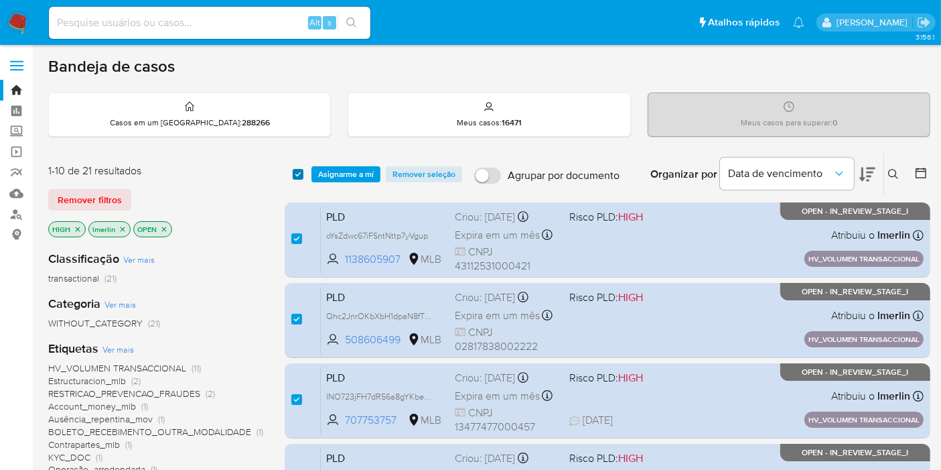
click at [301, 169] on input "checkbox" at bounding box center [298, 174] width 11 height 11
checkbox input "false"
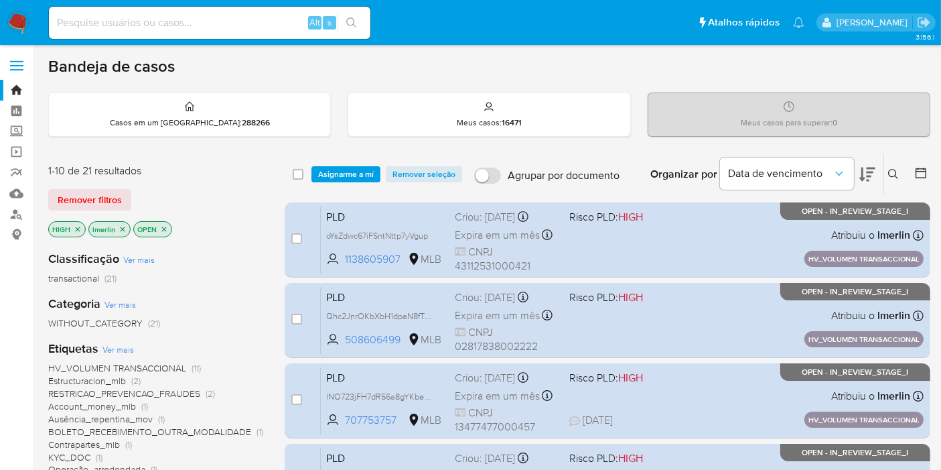
checkbox input "false"
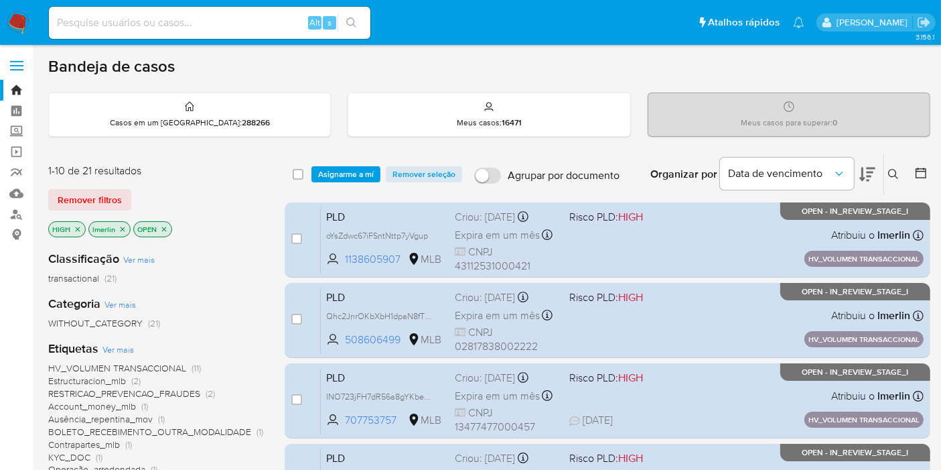
checkbox input "false"
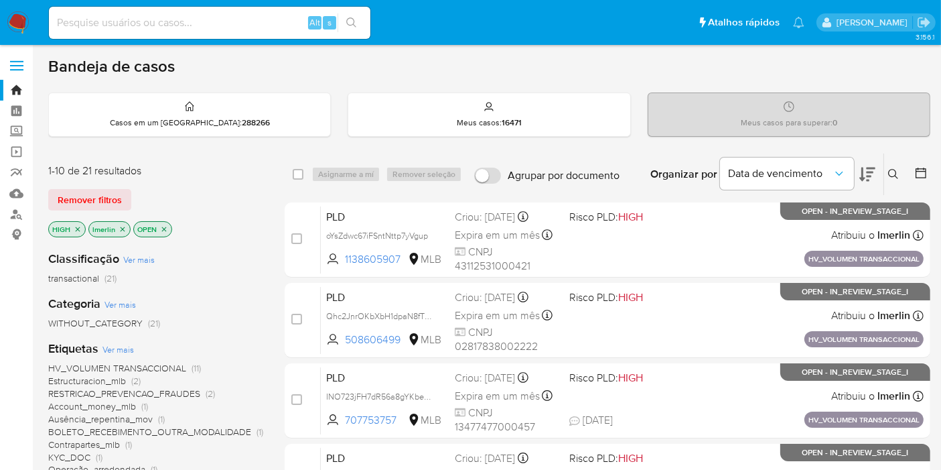
click at [80, 226] on icon "close-filter" at bounding box center [78, 229] width 8 height 8
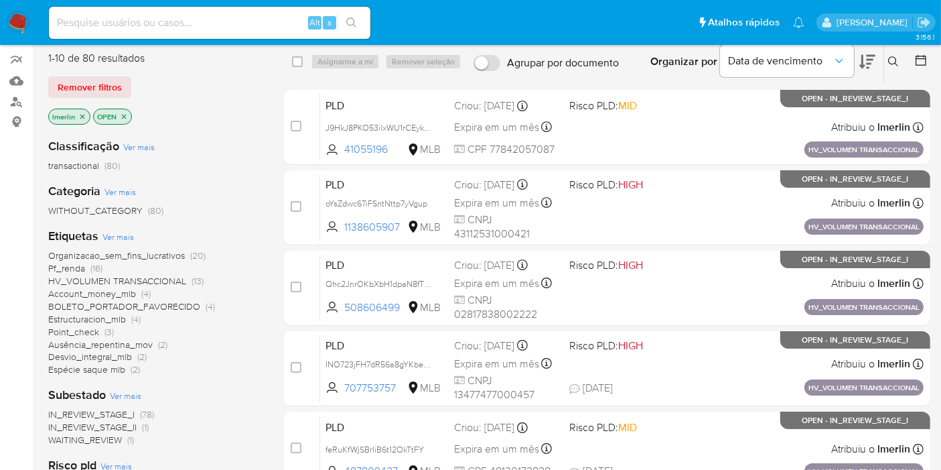
scroll to position [149, 0]
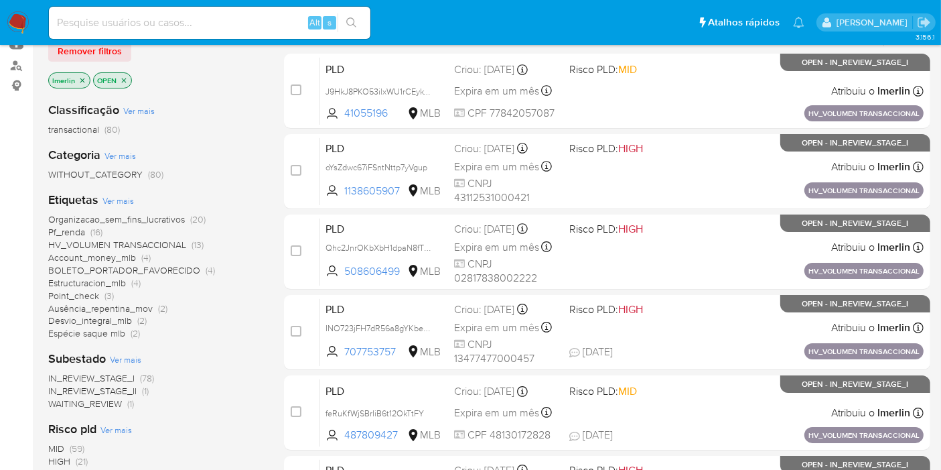
click at [88, 228] on span "Pf_renda (16)" at bounding box center [75, 232] width 54 height 13
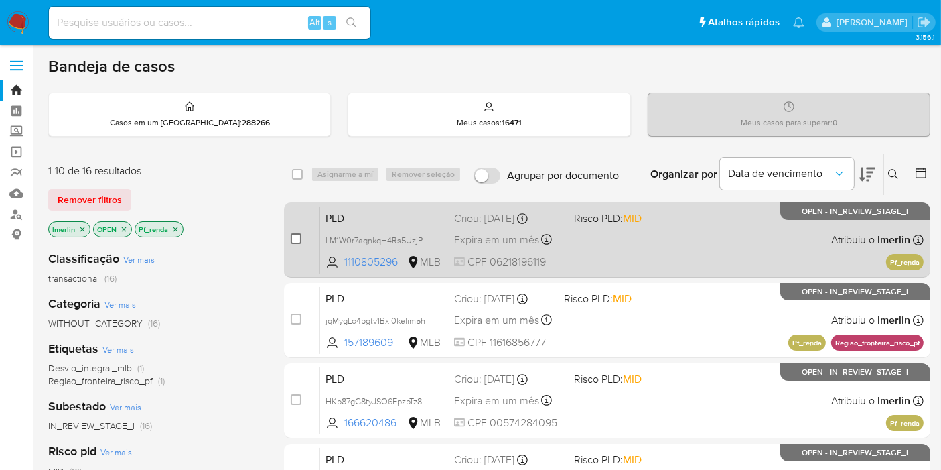
click at [294, 233] on input "checkbox" at bounding box center [296, 238] width 11 height 11
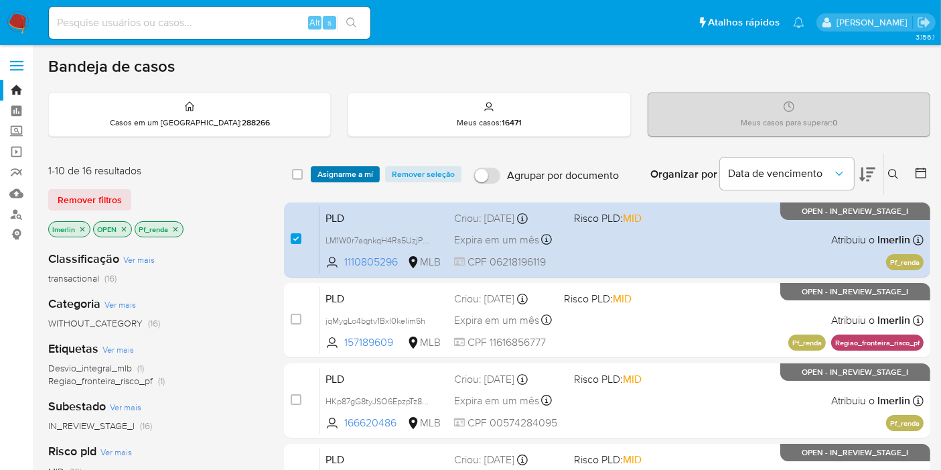
click at [356, 169] on span "Asignarme a mí" at bounding box center [346, 173] width 56 height 13
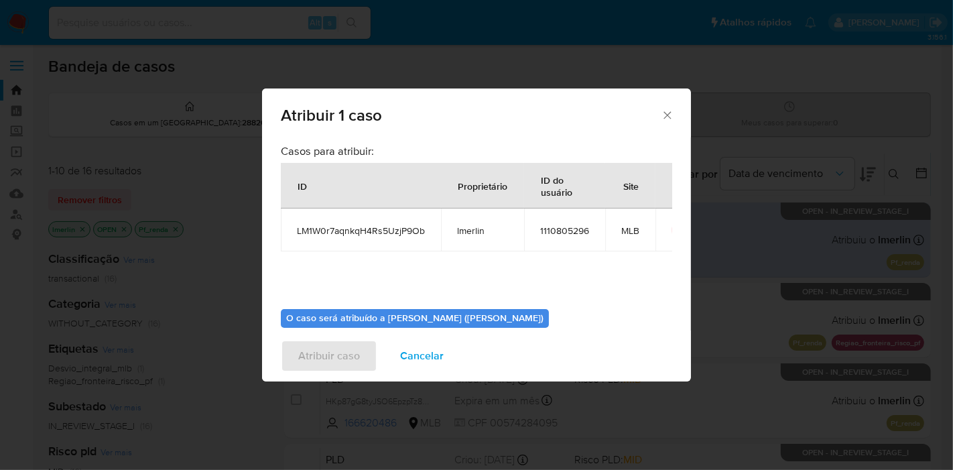
click at [345, 234] on span "LM1W0r7aqnkqH4Rs5UzjP9Ob" at bounding box center [361, 230] width 128 height 12
copy span "LM1W0r7aqnkqH4Rs5UzjP9Ob"
click at [545, 232] on span "1110805296" at bounding box center [564, 230] width 49 height 12
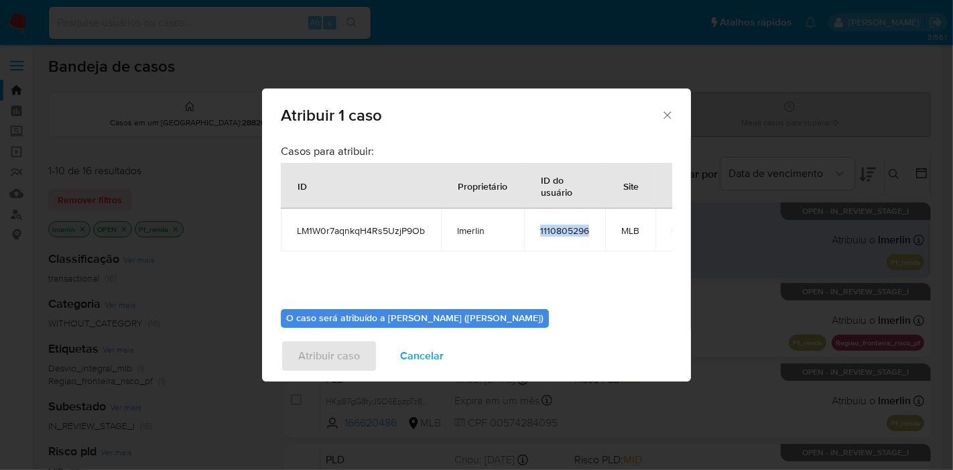
copy span "1110805296"
click at [418, 364] on span "Cancelar" at bounding box center [422, 355] width 44 height 29
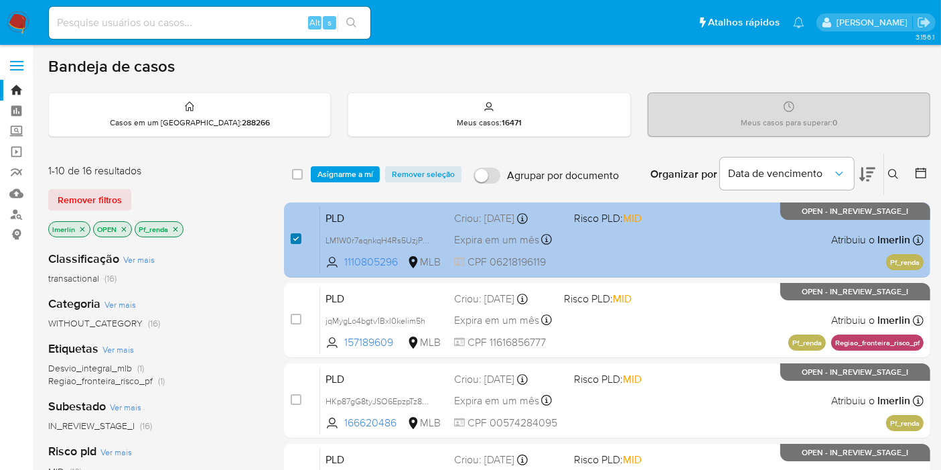
click at [291, 233] on input "checkbox" at bounding box center [296, 238] width 11 height 11
checkbox input "false"
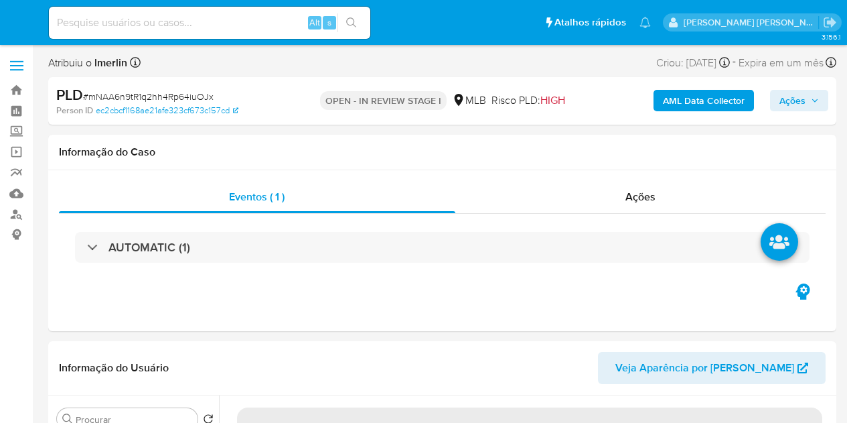
select select "10"
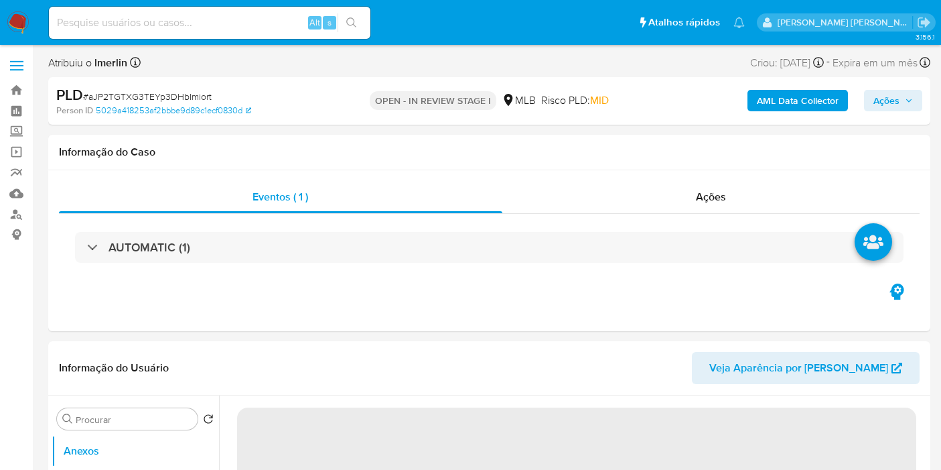
select select "10"
